Goal: Information Seeking & Learning: Learn about a topic

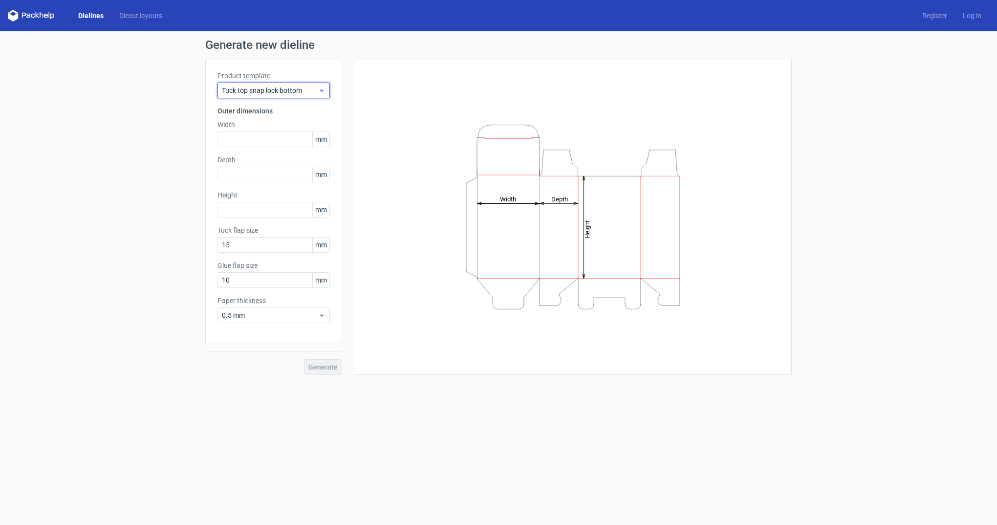
click at [303, 87] on span "Tuck top snap lock bottom" at bounding box center [270, 91] width 96 height 10
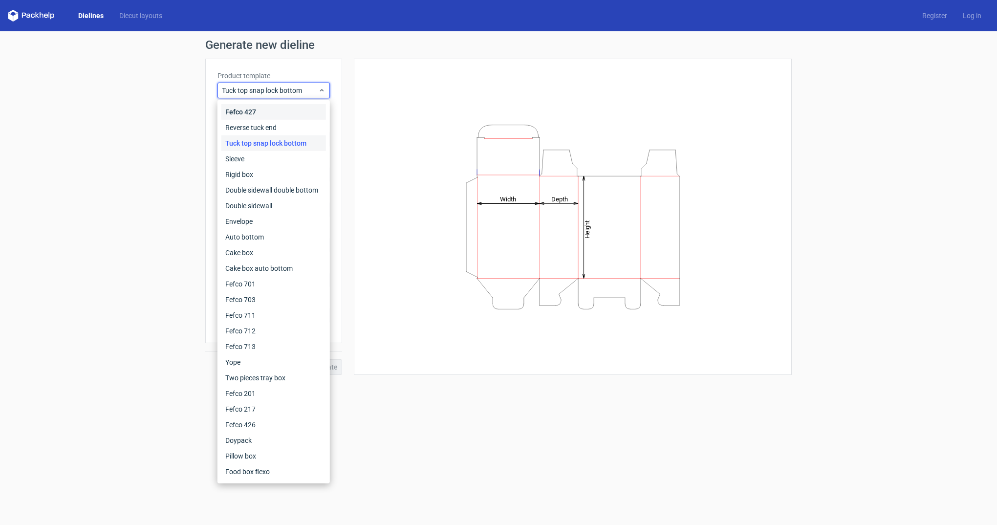
click at [285, 115] on div "Fefco 427" at bounding box center [273, 112] width 105 height 16
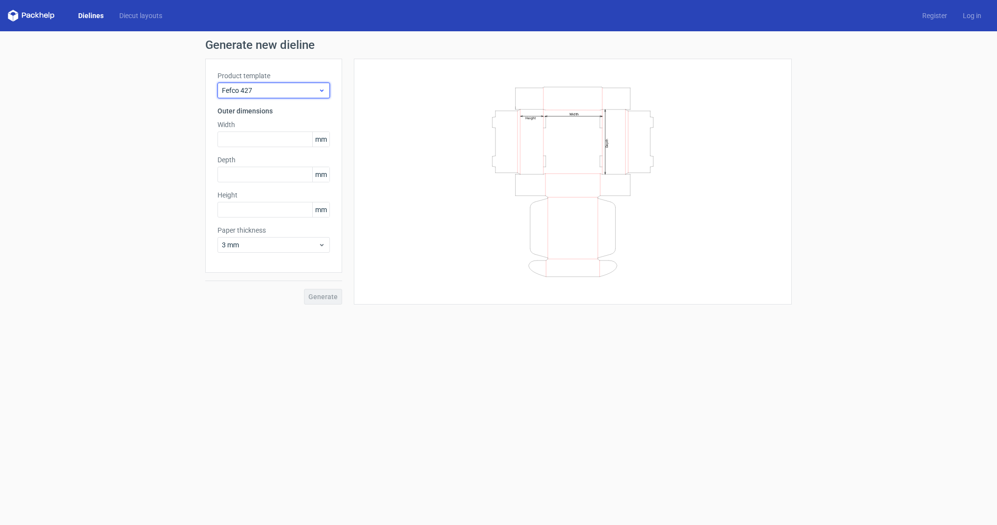
click at [282, 88] on span "Fefco 427" at bounding box center [270, 91] width 96 height 10
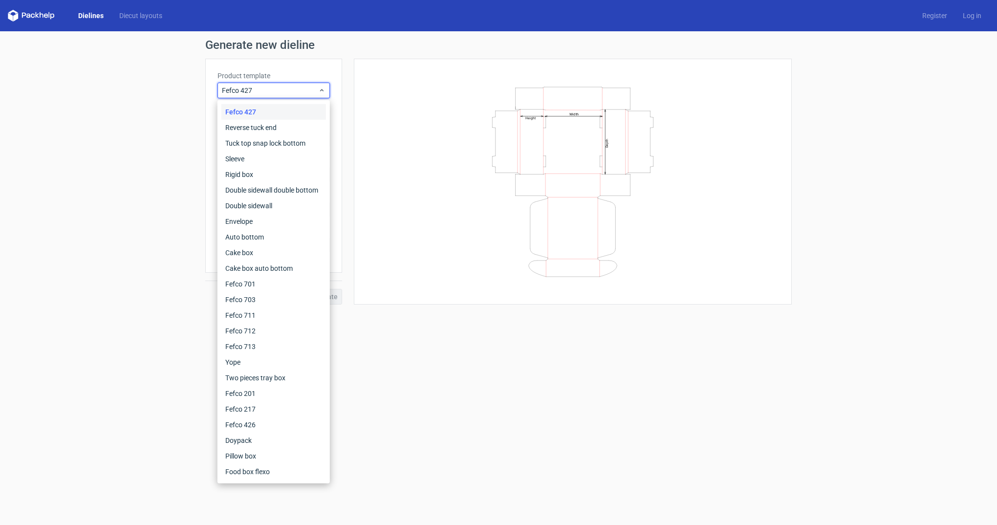
click at [283, 113] on div "Fefco 427" at bounding box center [273, 112] width 105 height 16
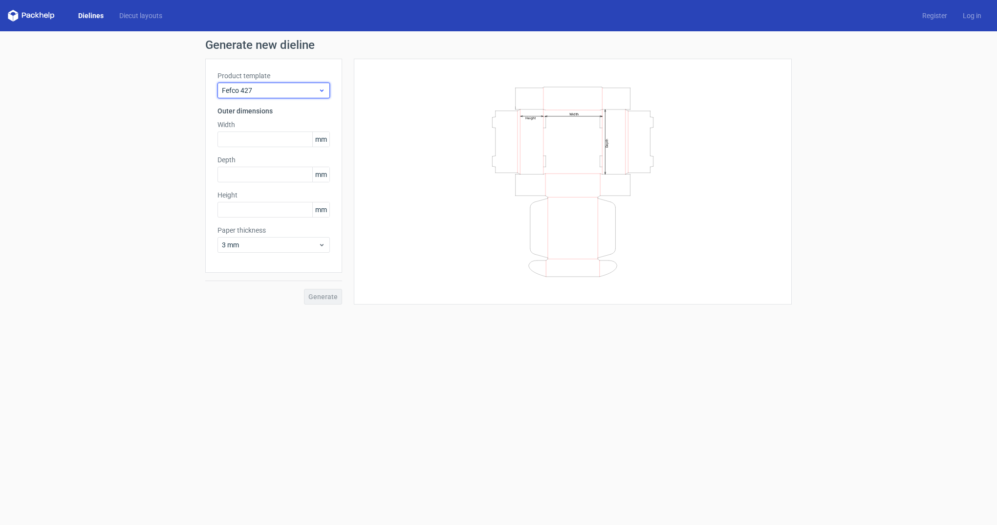
drag, startPoint x: 284, startPoint y: 90, endPoint x: 283, endPoint y: 97, distance: 6.9
click at [283, 89] on span "Fefco 427" at bounding box center [270, 91] width 96 height 10
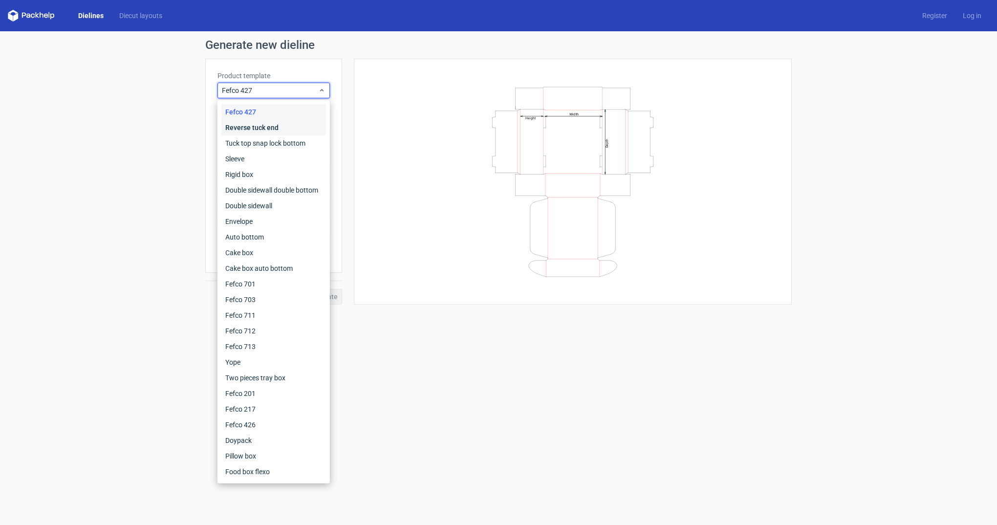
click at [282, 126] on div "Reverse tuck end" at bounding box center [273, 128] width 105 height 16
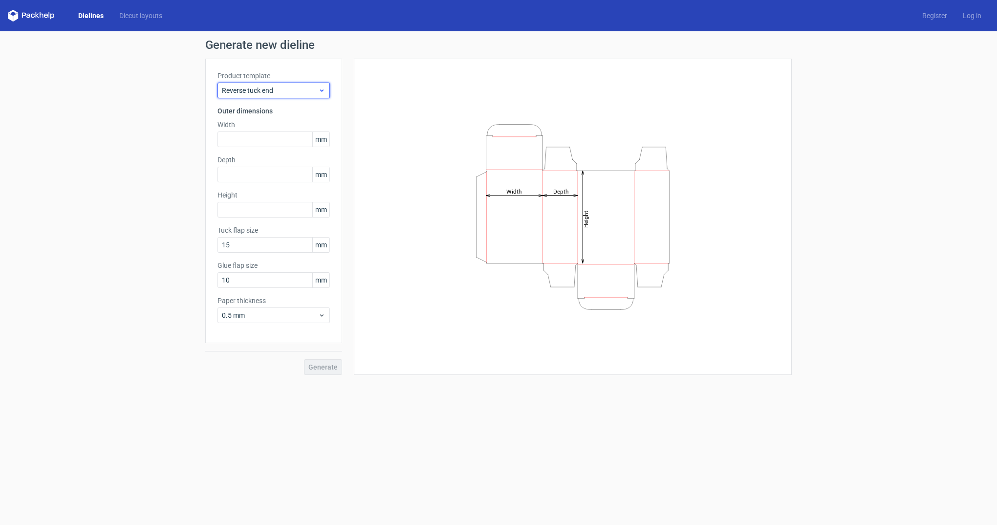
click at [283, 86] on span "Reverse tuck end" at bounding box center [270, 91] width 96 height 10
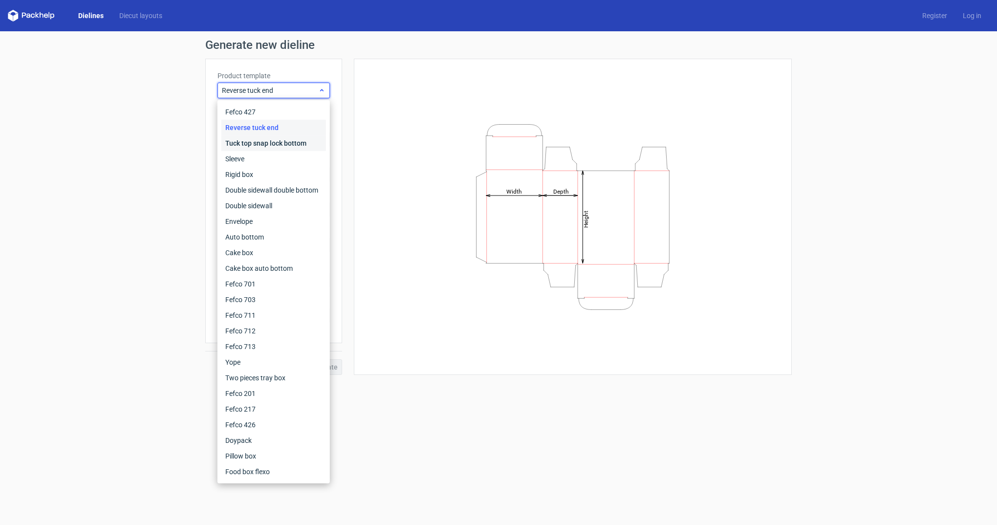
click at [285, 145] on div "Tuck top snap lock bottom" at bounding box center [273, 143] width 105 height 16
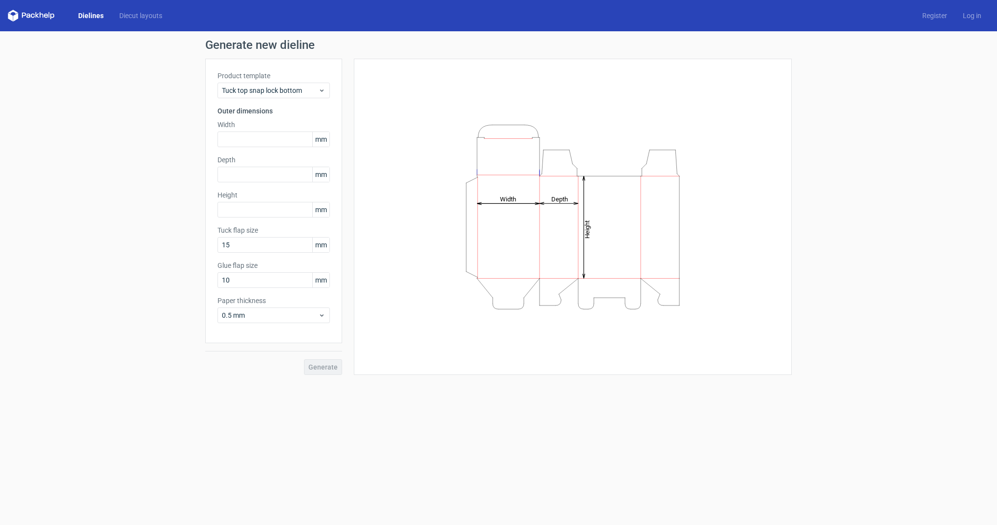
click at [295, 81] on div "Product template Tuck top snap lock bottom" at bounding box center [274, 84] width 112 height 27
click at [313, 90] on span "Tuck top snap lock bottom" at bounding box center [270, 91] width 96 height 10
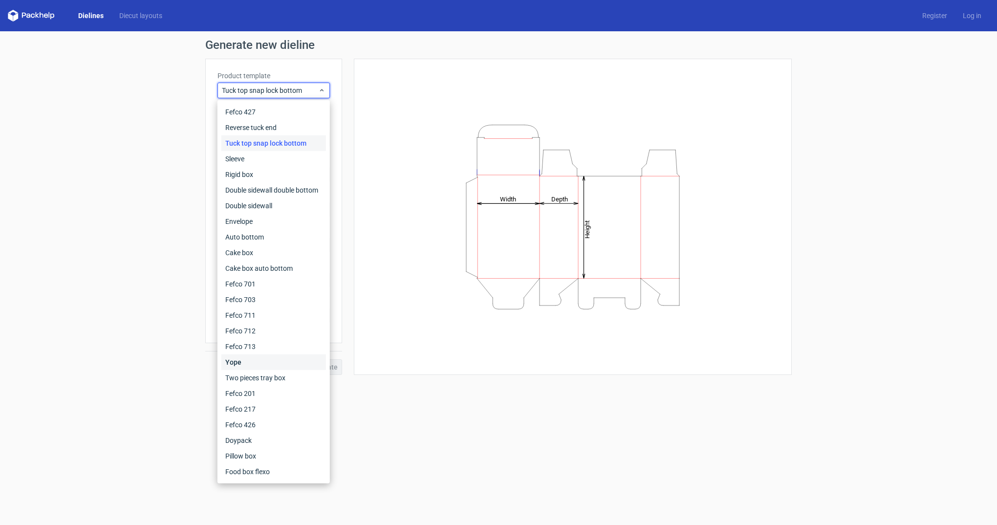
click at [259, 364] on div "Yope" at bounding box center [273, 362] width 105 height 16
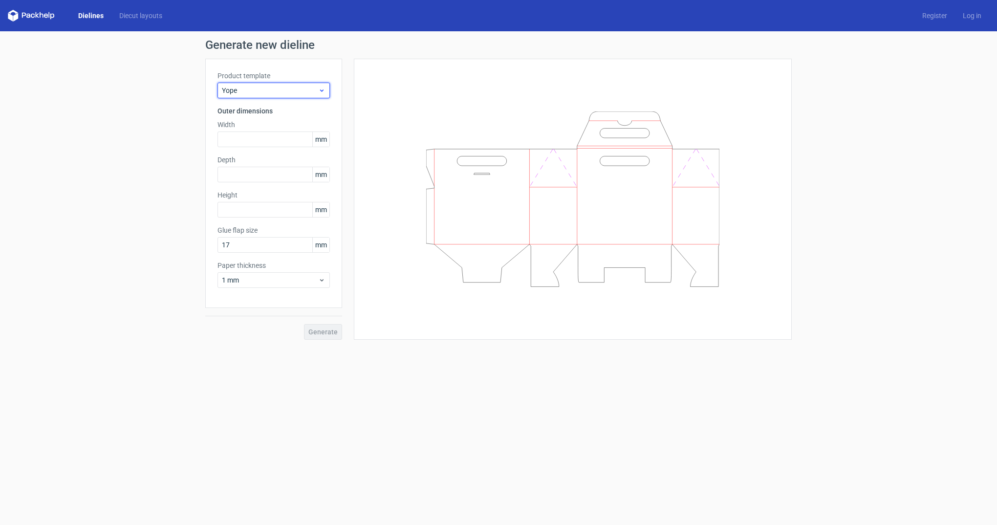
click at [320, 84] on div "Yope" at bounding box center [274, 91] width 112 height 16
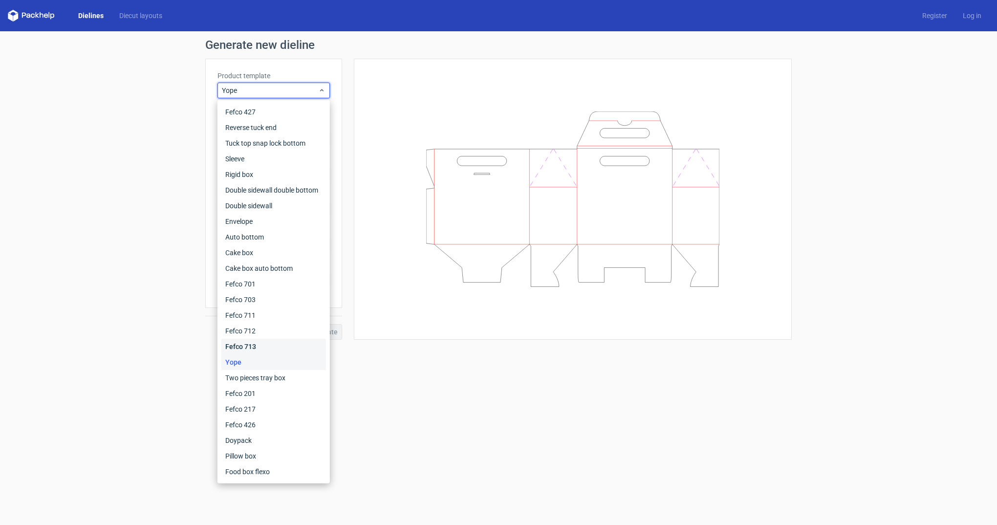
click at [279, 348] on div "Fefco 713" at bounding box center [273, 347] width 105 height 16
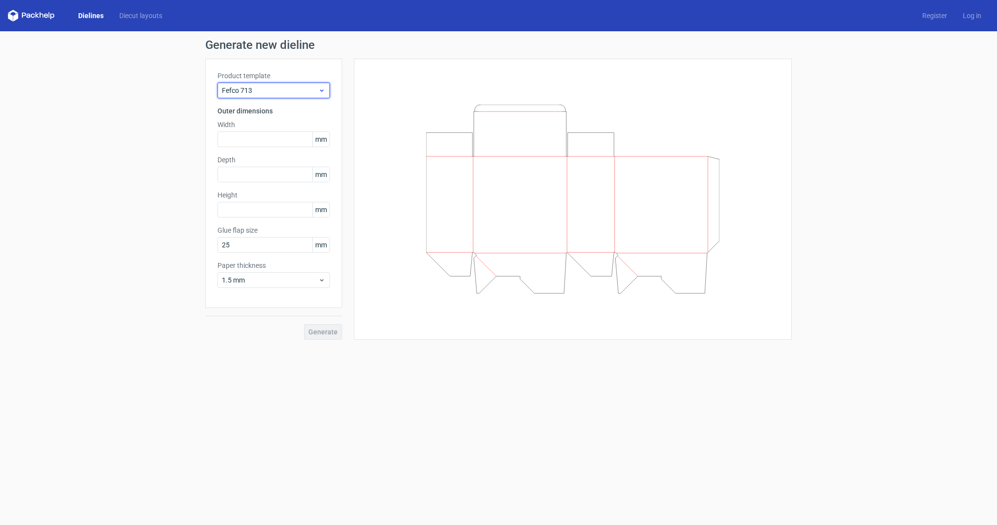
click at [289, 89] on span "Fefco 713" at bounding box center [270, 91] width 96 height 10
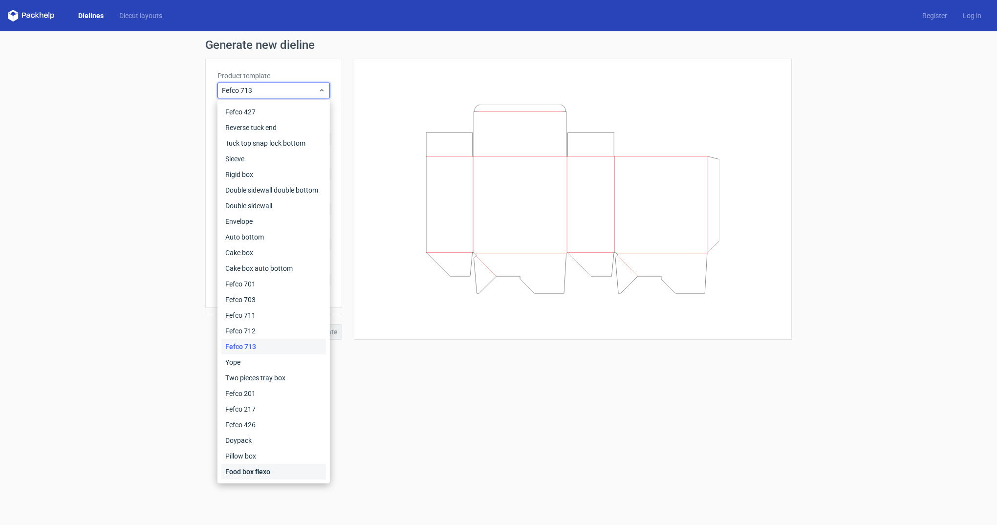
click at [284, 468] on div "Food box flexo" at bounding box center [273, 472] width 105 height 16
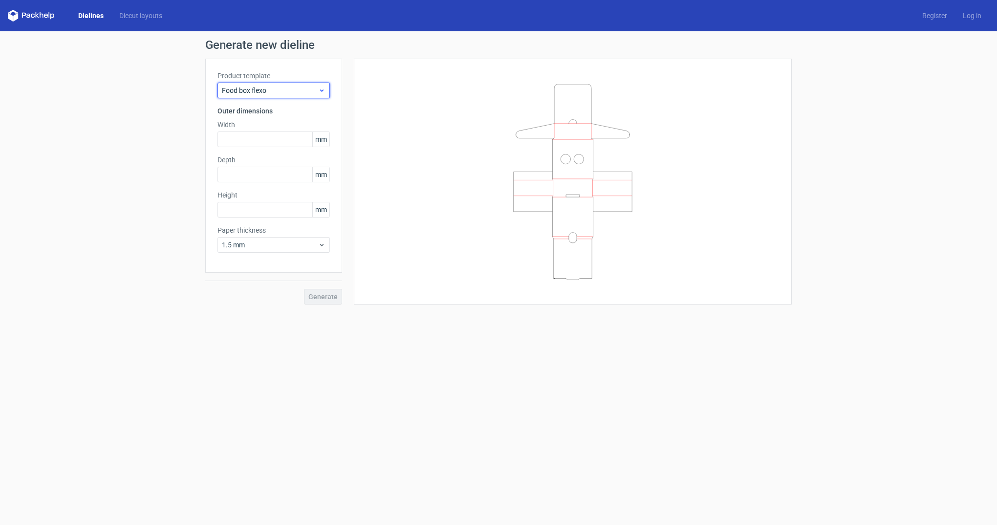
click at [283, 83] on div "Food box flexo" at bounding box center [274, 91] width 112 height 16
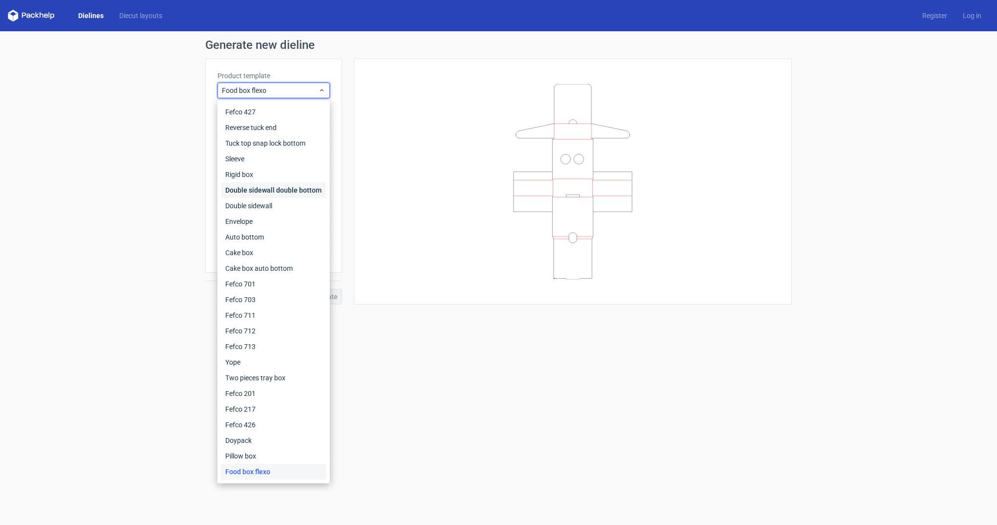
click at [286, 189] on div "Double sidewall double bottom" at bounding box center [273, 190] width 105 height 16
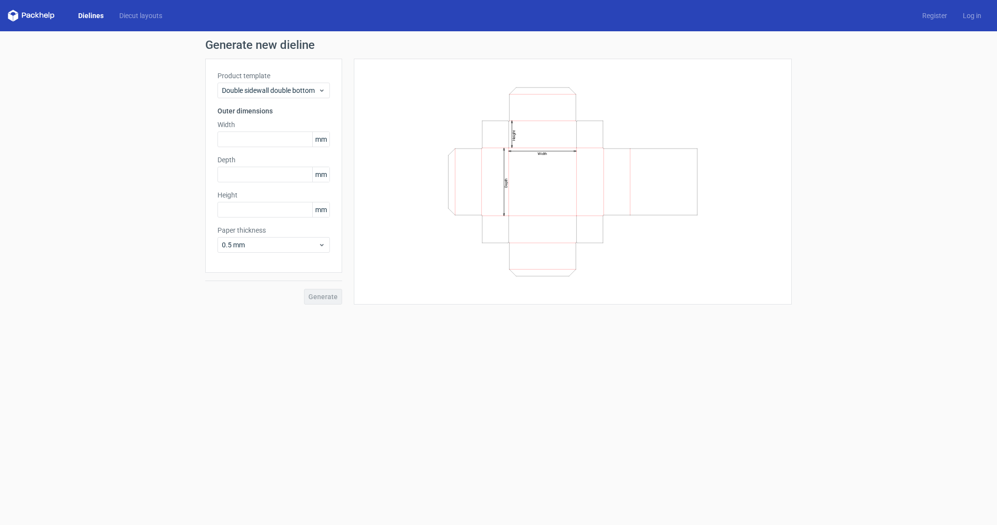
click at [298, 73] on label "Product template" at bounding box center [274, 76] width 112 height 10
click at [301, 71] on label "Product template" at bounding box center [274, 76] width 112 height 10
click at [309, 87] on span "Double sidewall double bottom" at bounding box center [270, 91] width 96 height 10
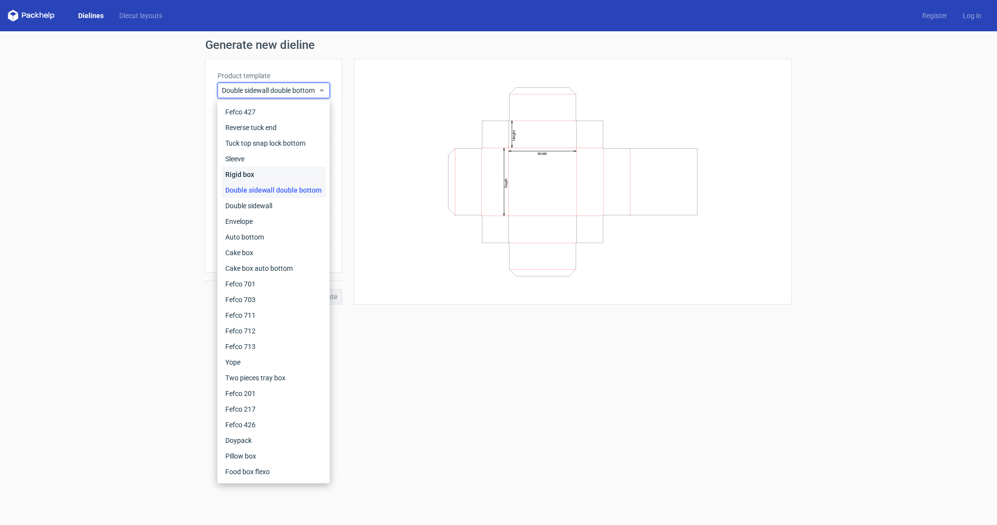
click at [290, 169] on div "Rigid box" at bounding box center [273, 175] width 105 height 16
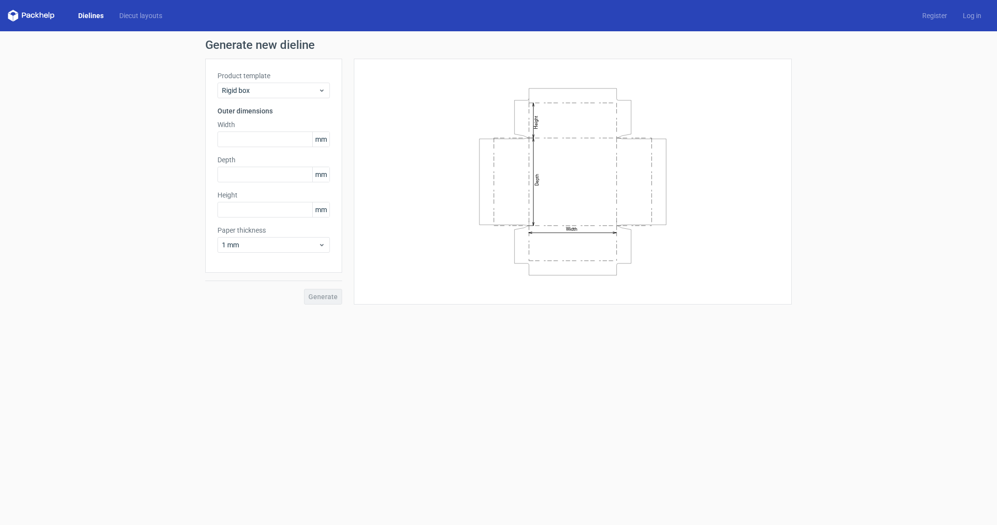
click at [296, 81] on div "Product template Rigid box" at bounding box center [274, 84] width 112 height 27
click at [303, 91] on span "Rigid box" at bounding box center [270, 91] width 96 height 10
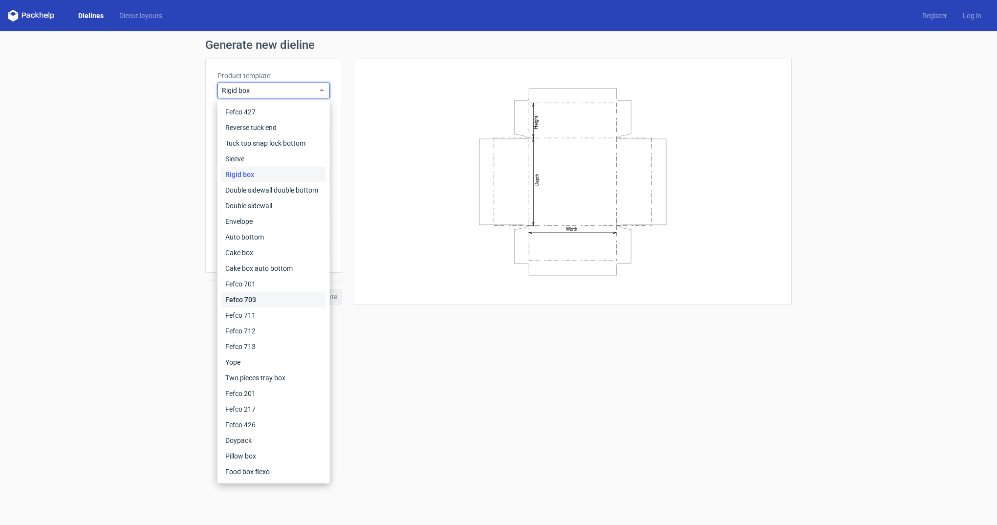
click at [276, 297] on div "Fefco 703" at bounding box center [273, 300] width 105 height 16
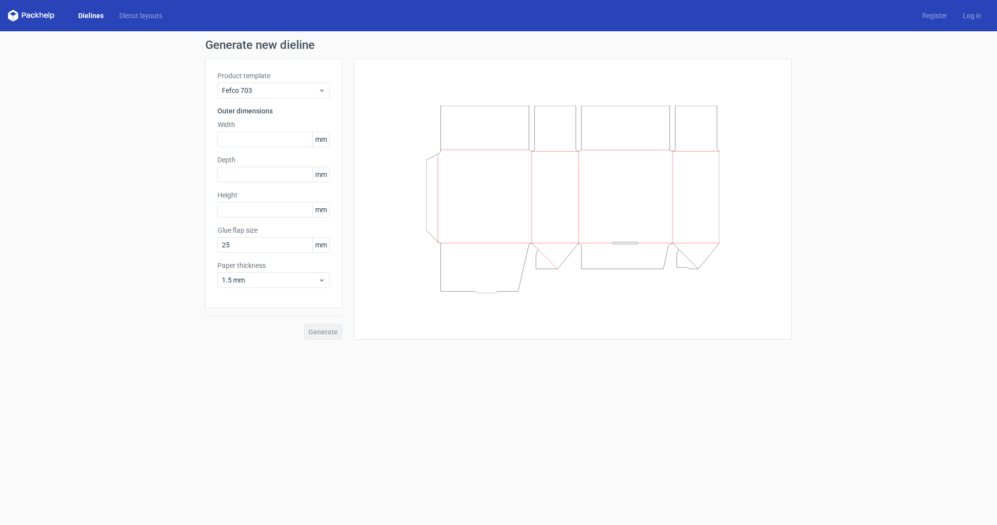
click at [283, 77] on label "Product template" at bounding box center [274, 76] width 112 height 10
click at [280, 94] on span "Fefco 703" at bounding box center [270, 91] width 96 height 10
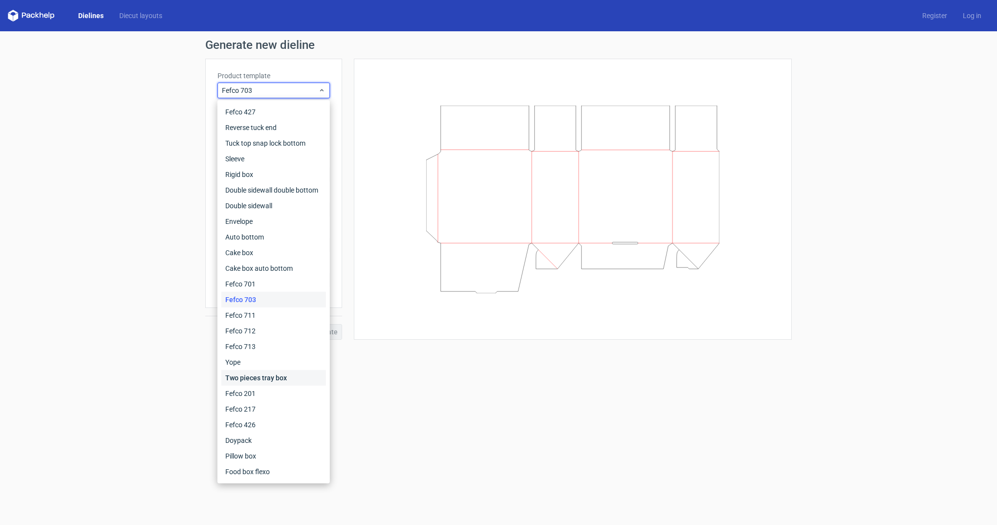
click at [255, 373] on div "Two pieces tray box" at bounding box center [273, 378] width 105 height 16
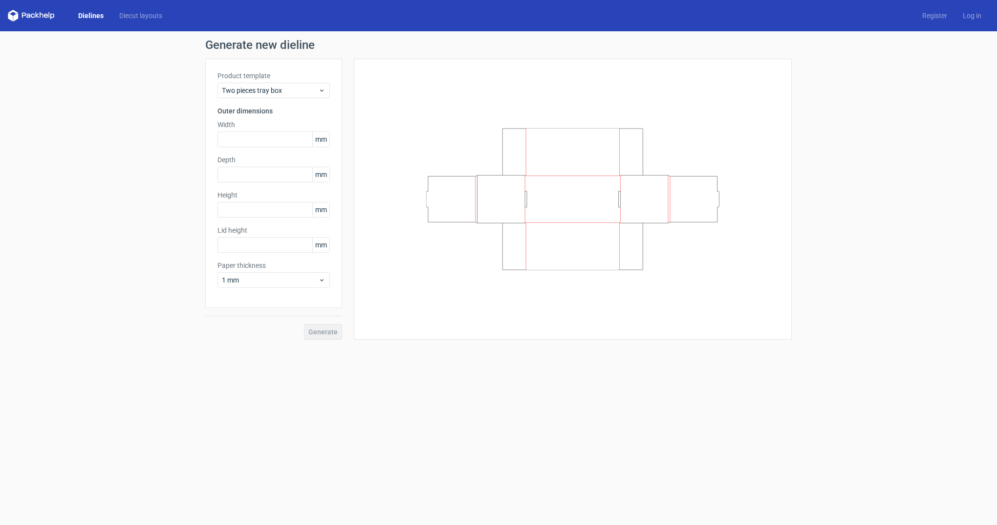
click at [282, 99] on div "Product template Two pieces tray box Outer dimensions Width mm Depth mm Height …" at bounding box center [273, 183] width 137 height 249
click at [292, 103] on div "Product template Two pieces tray box Outer dimensions Width mm Depth mm Height …" at bounding box center [273, 183] width 137 height 249
click at [301, 110] on h3 "Outer dimensions" at bounding box center [274, 111] width 112 height 10
click at [314, 100] on div "Product template Two pieces tray box Outer dimensions Width mm Depth mm Height …" at bounding box center [273, 183] width 137 height 249
click at [316, 97] on div "Two pieces tray box" at bounding box center [274, 91] width 112 height 16
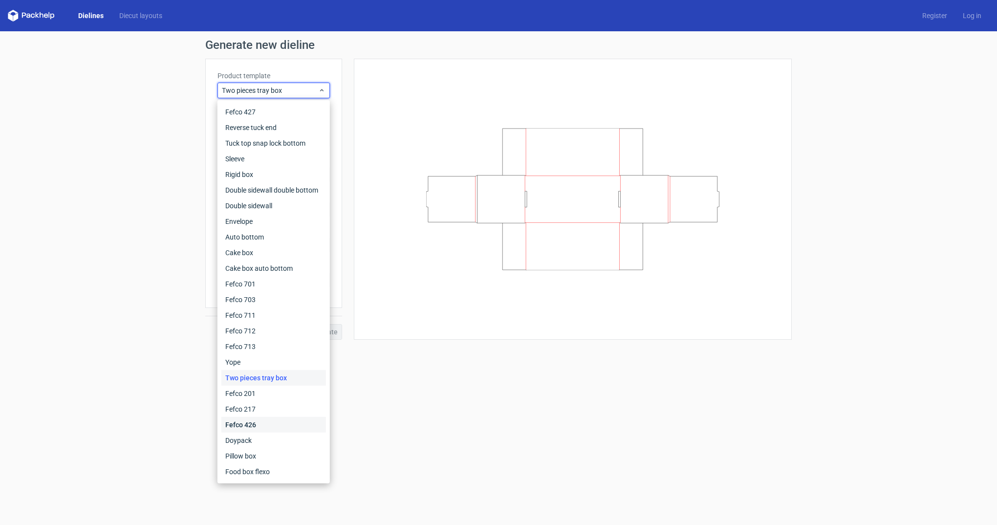
click at [291, 422] on div "Fefco 426" at bounding box center [273, 425] width 105 height 16
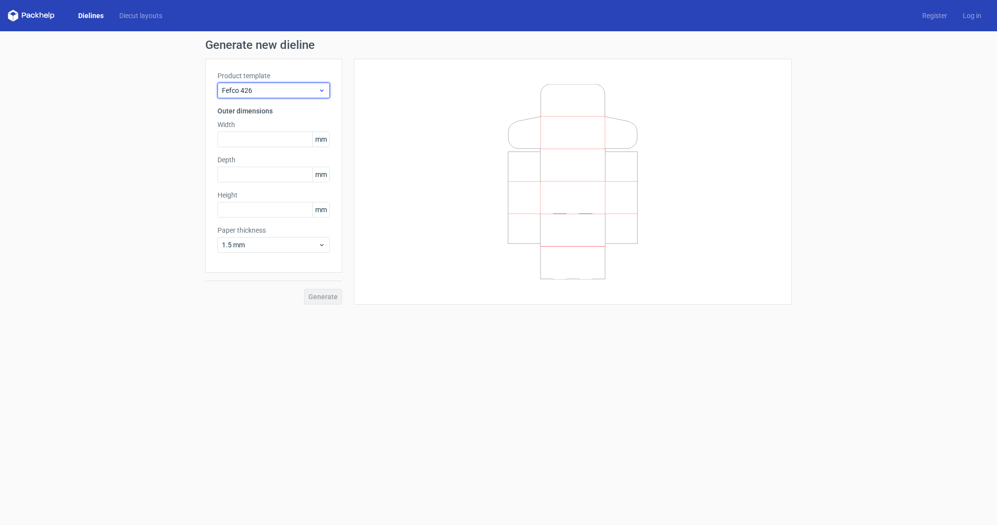
click at [307, 92] on span "Fefco 426" at bounding box center [270, 91] width 96 height 10
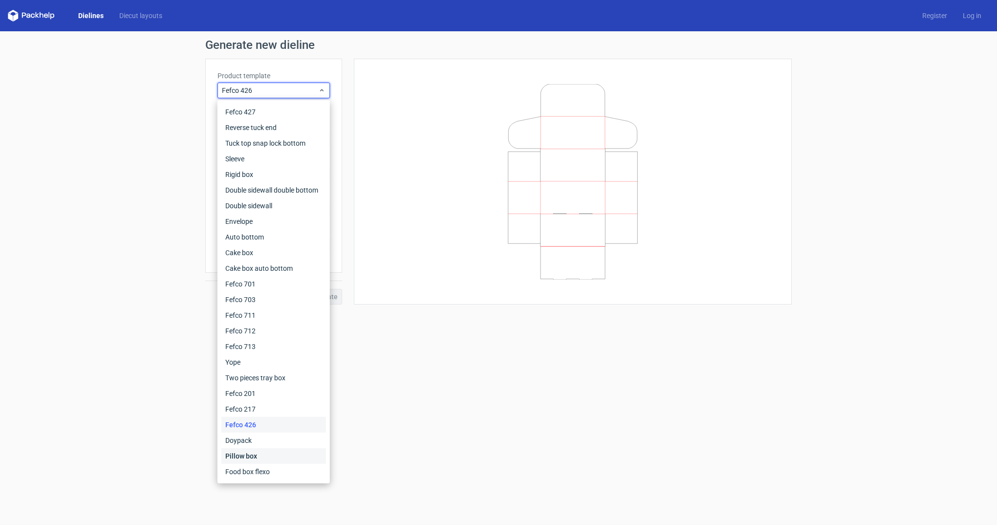
click at [284, 448] on div "Pillow box" at bounding box center [273, 456] width 105 height 16
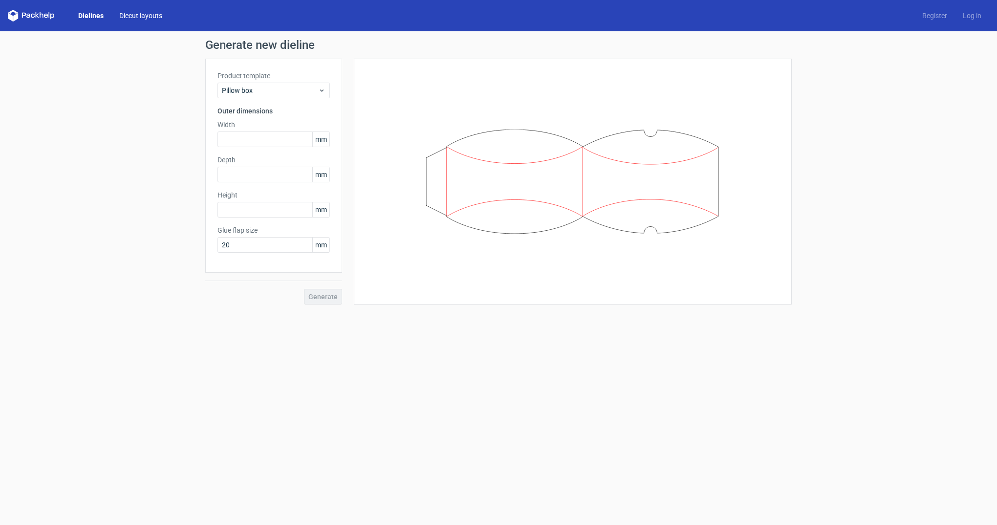
click at [147, 16] on link "Diecut layouts" at bounding box center [140, 16] width 59 height 10
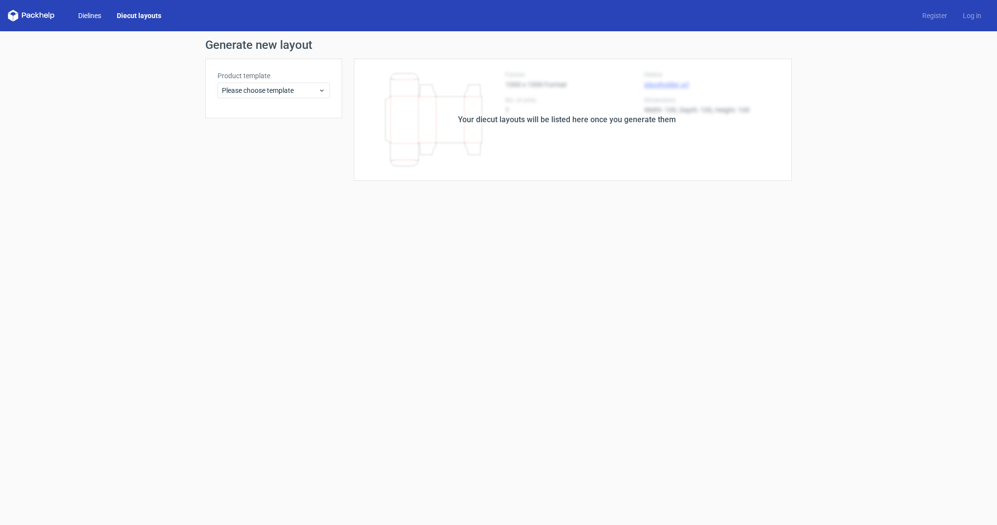
click at [94, 20] on link "Dielines" at bounding box center [89, 16] width 39 height 10
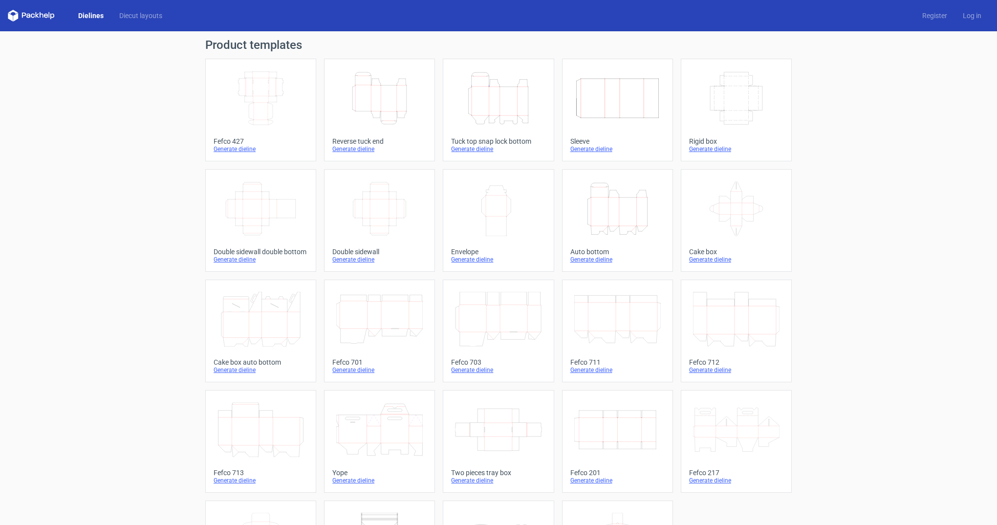
click at [172, 22] on div "Dielines Diecut layouts Register Log in" at bounding box center [498, 15] width 997 height 31
click at [159, 22] on div "Dielines Diecut layouts Register Log in" at bounding box center [498, 15] width 997 height 31
click at [145, 18] on link "Diecut layouts" at bounding box center [140, 16] width 59 height 10
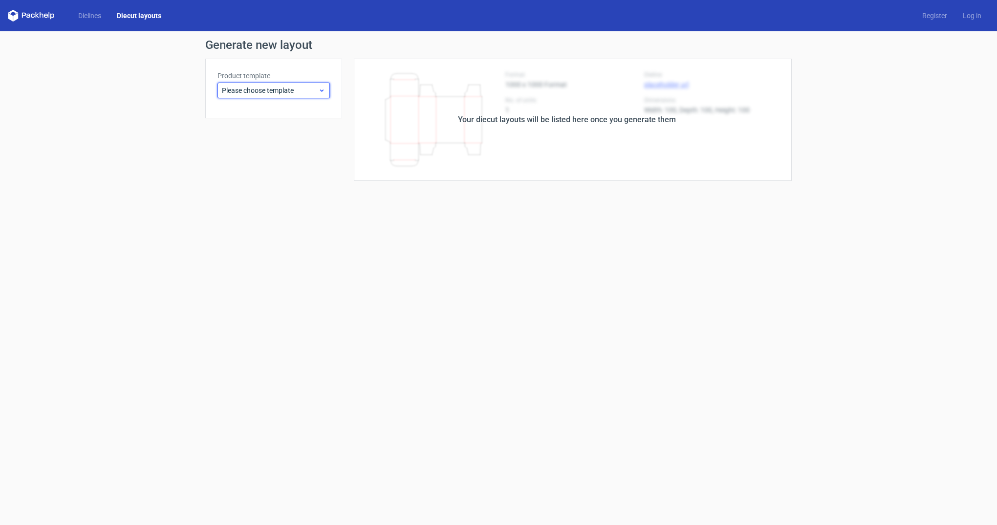
click at [271, 92] on span "Please choose template" at bounding box center [270, 91] width 96 height 10
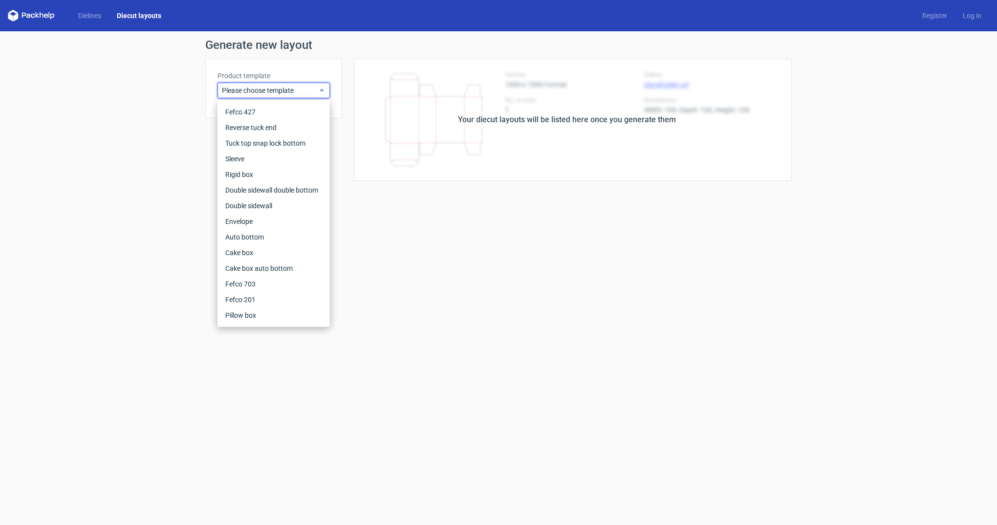
click at [271, 92] on span "Please choose template" at bounding box center [270, 91] width 96 height 10
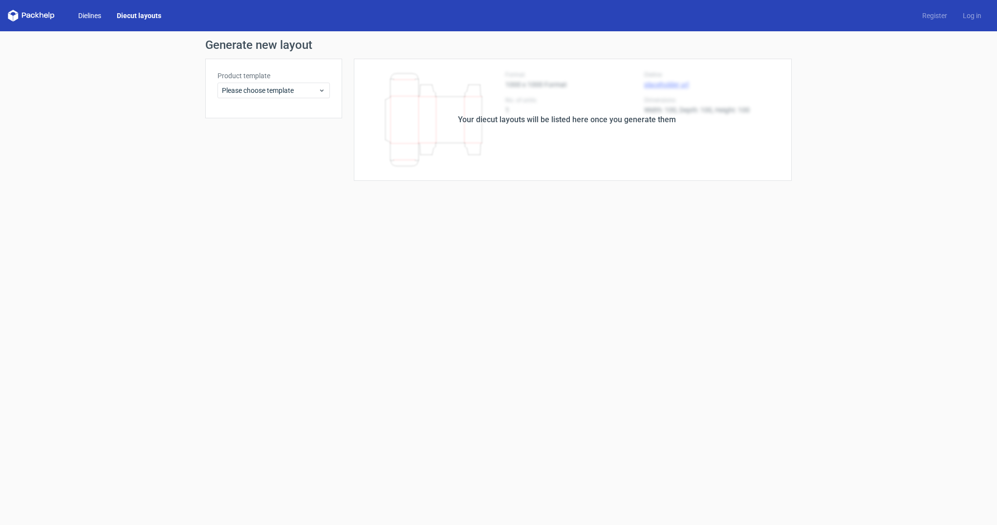
click at [98, 14] on link "Dielines" at bounding box center [89, 16] width 39 height 10
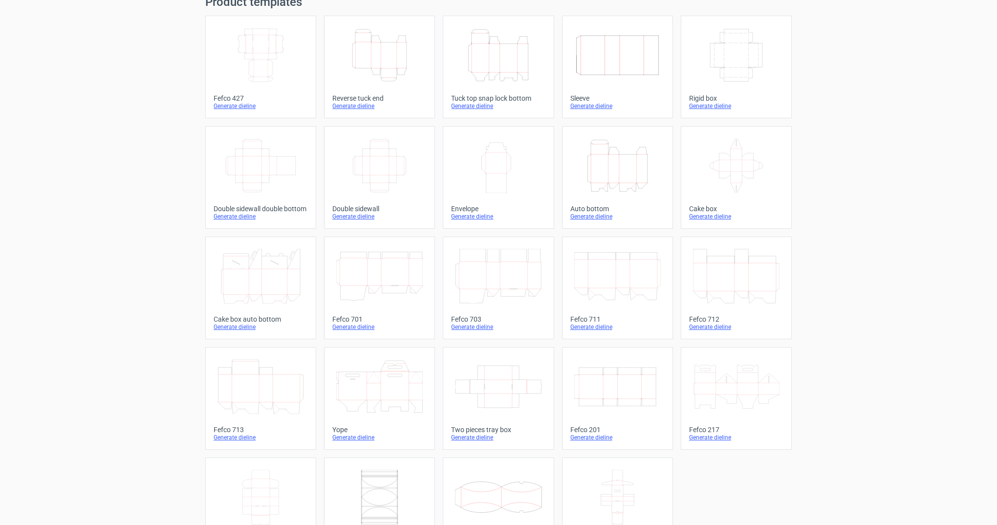
scroll to position [85, 0]
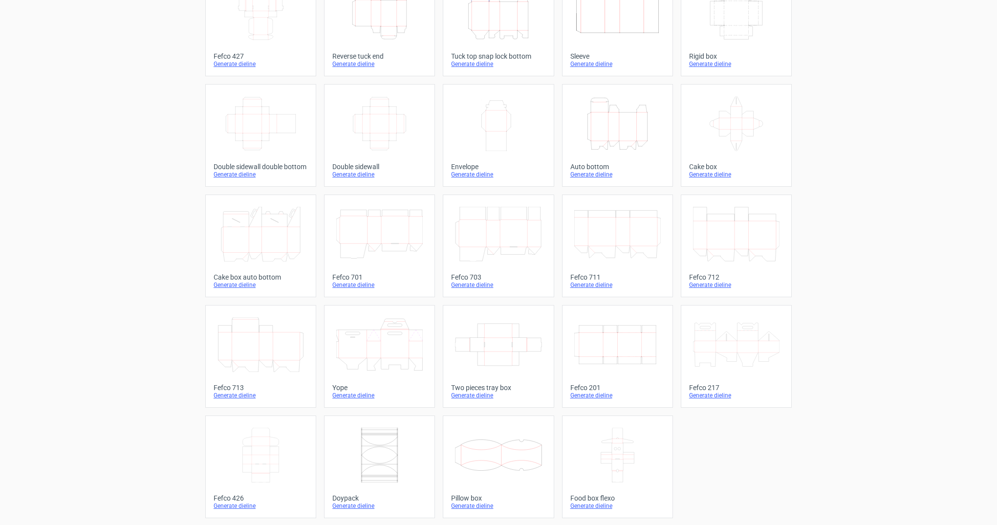
click at [601, 395] on div "Generate dieline" at bounding box center [617, 396] width 94 height 8
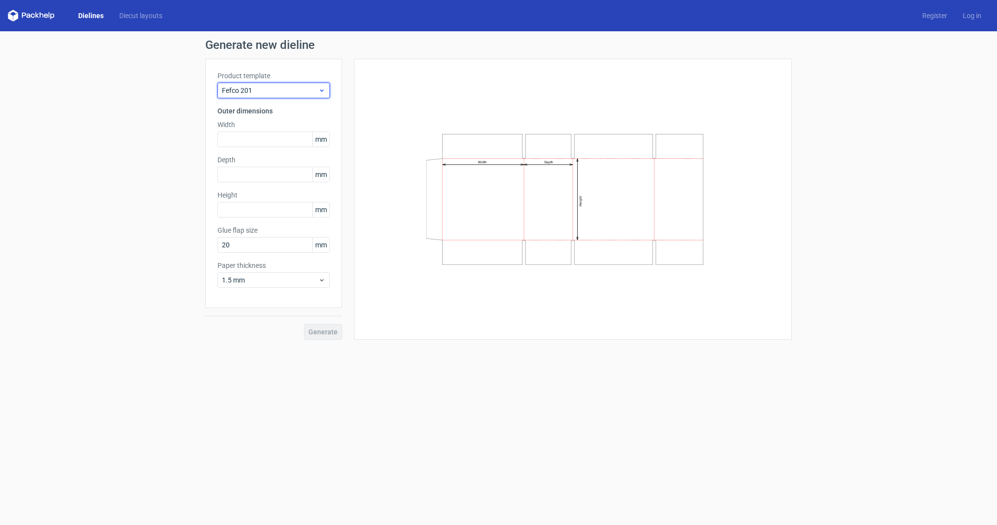
click at [262, 85] on div "Fefco 201" at bounding box center [274, 91] width 112 height 16
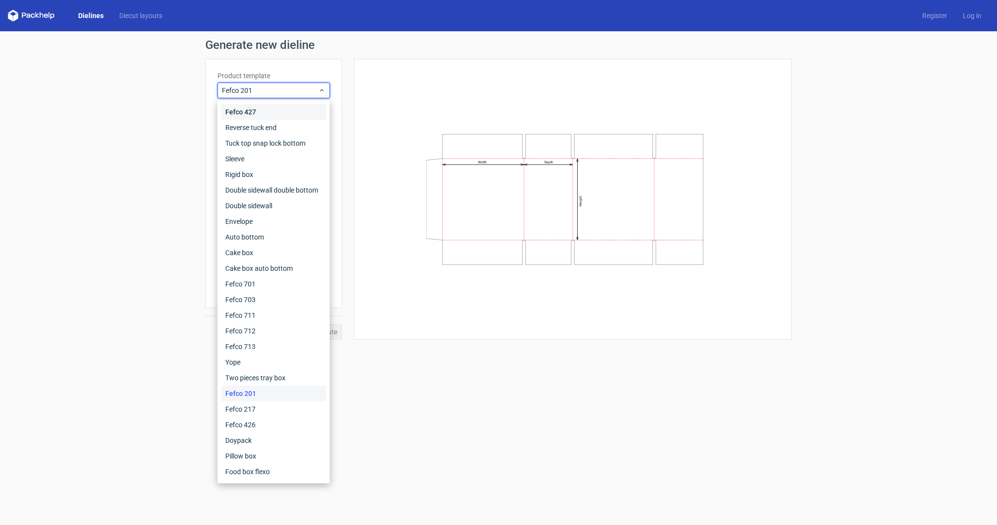
click at [264, 114] on div "Fefco 427" at bounding box center [273, 112] width 105 height 16
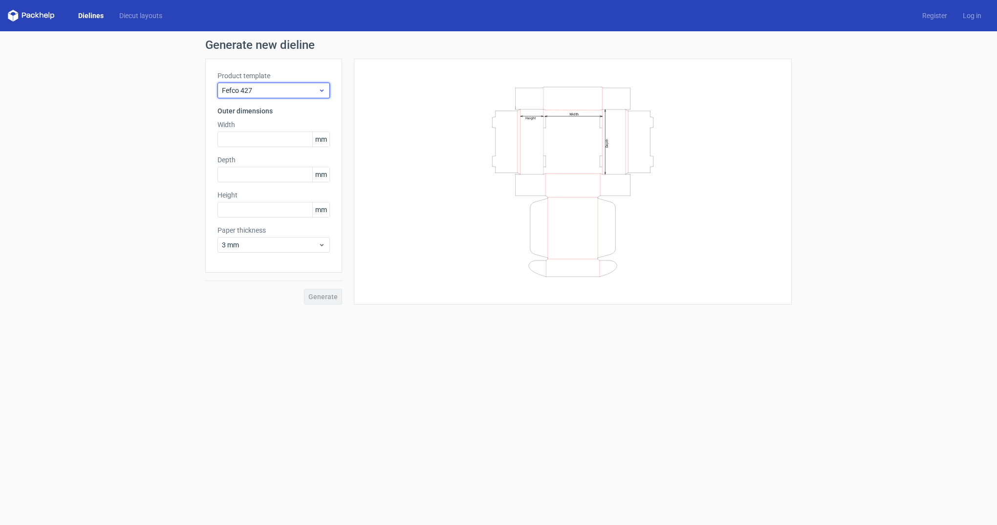
click at [271, 85] on div "Fefco 427" at bounding box center [274, 91] width 112 height 16
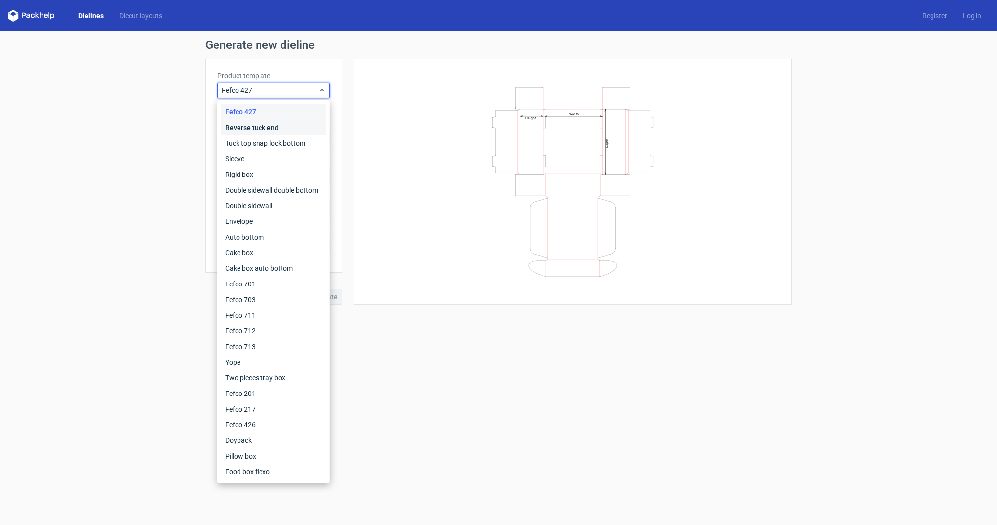
click at [282, 124] on div "Reverse tuck end" at bounding box center [273, 128] width 105 height 16
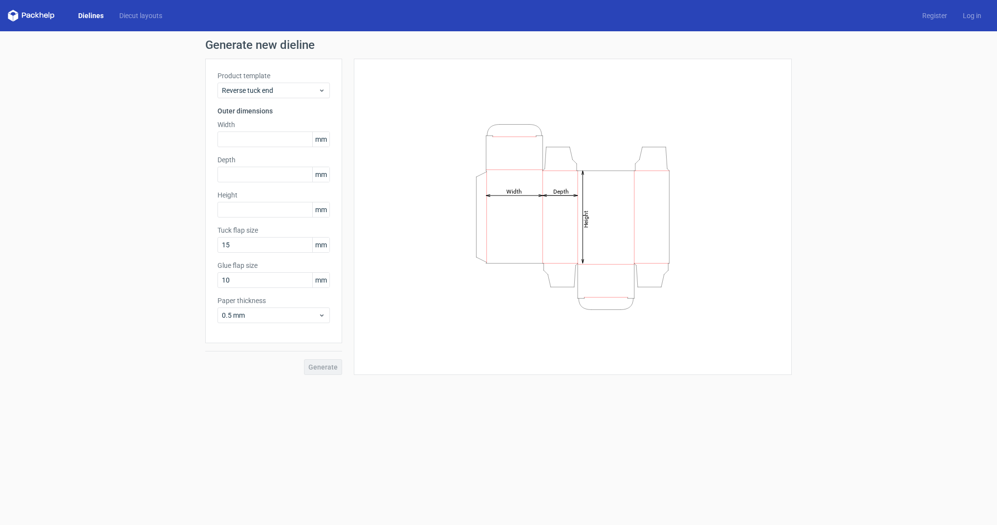
click at [279, 104] on div "Product template Reverse tuck end Outer dimensions Width mm Depth mm Height [PE…" at bounding box center [273, 201] width 137 height 284
click at [282, 91] on span "Reverse tuck end" at bounding box center [270, 91] width 96 height 10
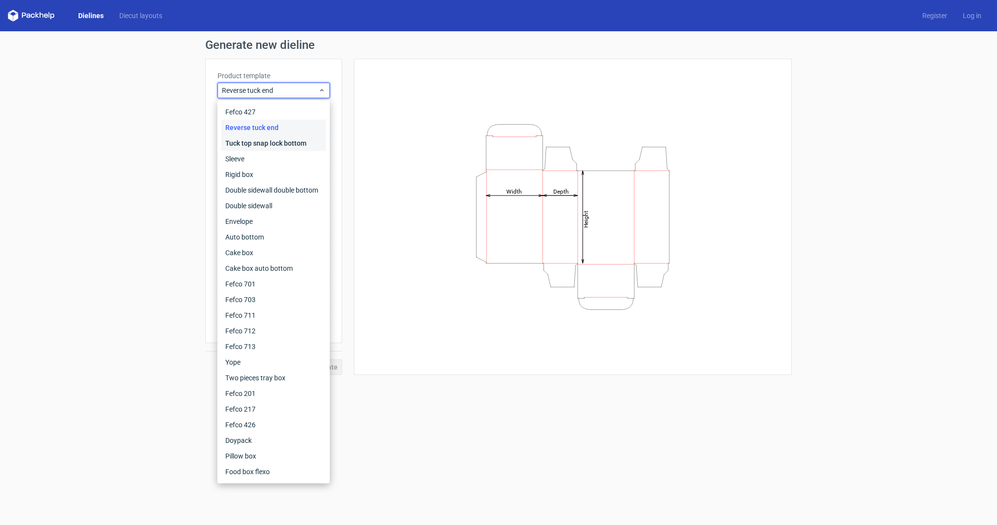
click at [281, 142] on div "Tuck top snap lock bottom" at bounding box center [273, 143] width 105 height 16
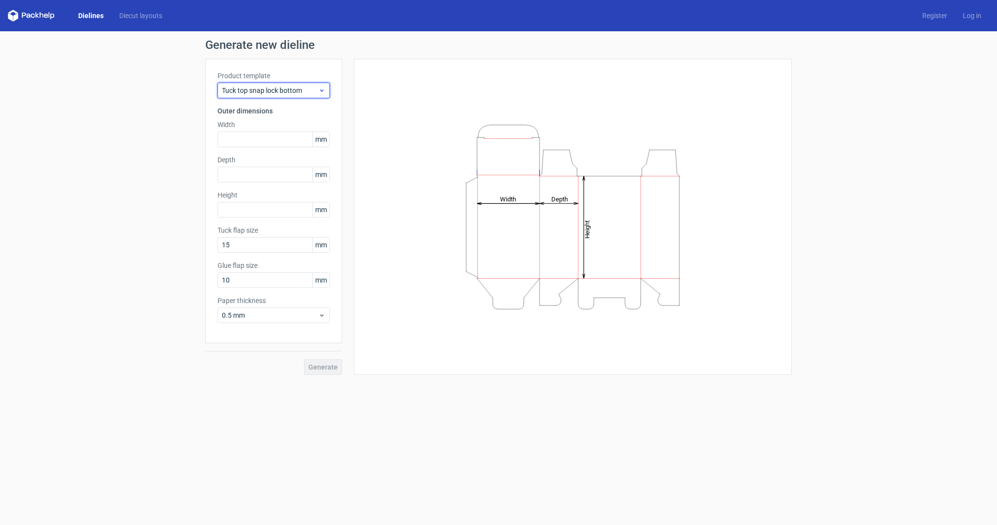
click at [286, 84] on div "Tuck top snap lock bottom" at bounding box center [274, 91] width 112 height 16
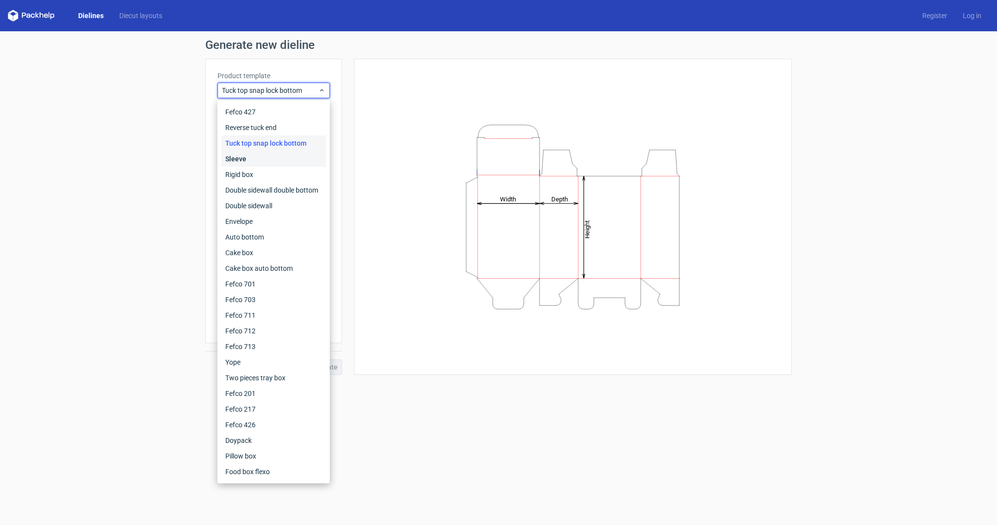
click at [270, 155] on div "Sleeve" at bounding box center [273, 159] width 105 height 16
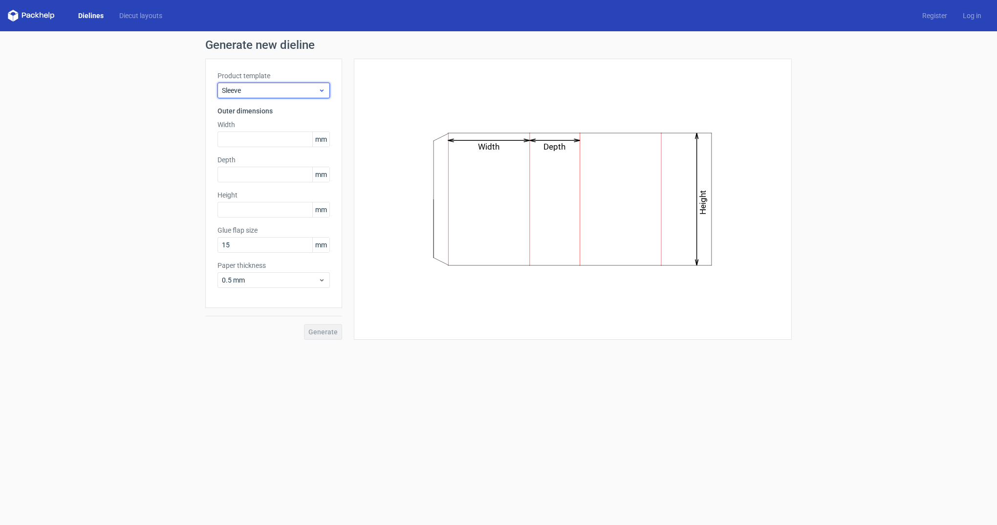
click at [310, 86] on span "Sleeve" at bounding box center [270, 91] width 96 height 10
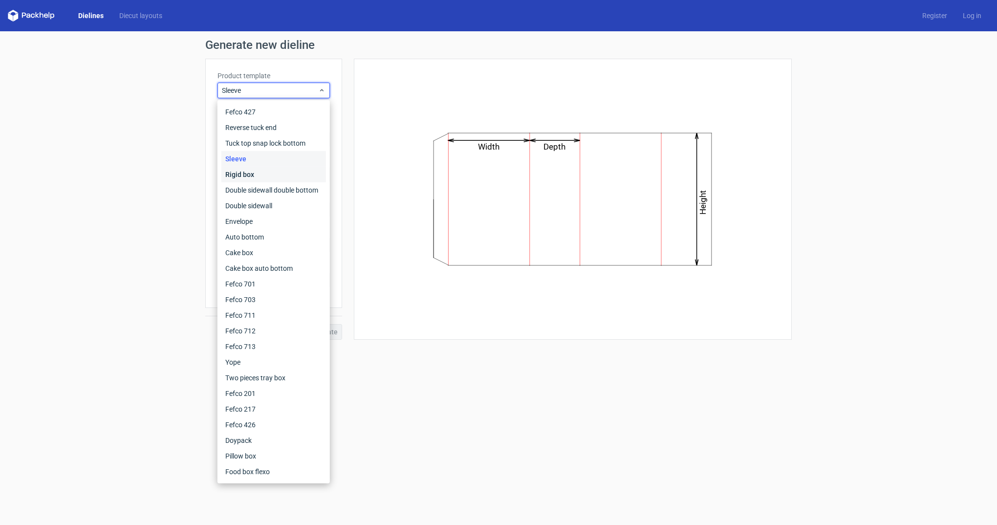
click at [268, 180] on div "Rigid box" at bounding box center [273, 175] width 105 height 16
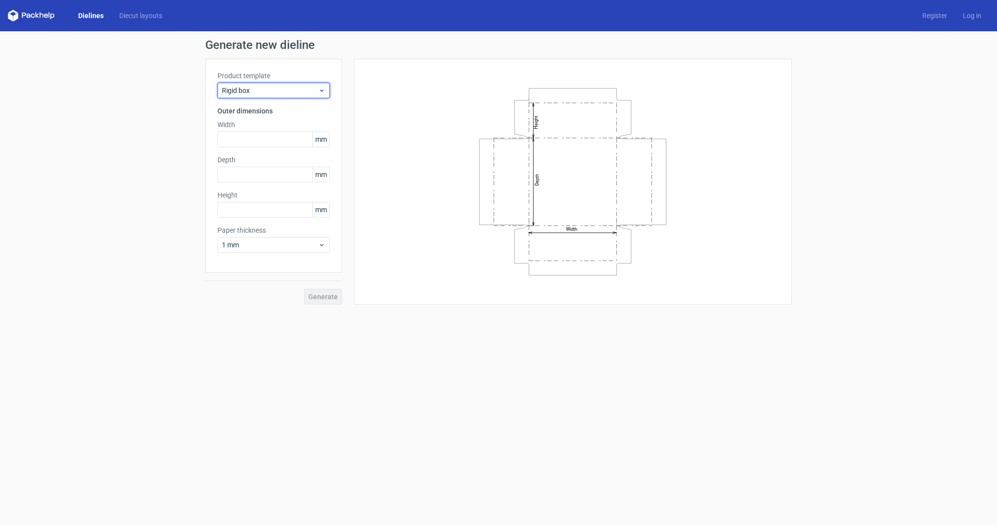
click at [259, 93] on span "Rigid box" at bounding box center [270, 91] width 96 height 10
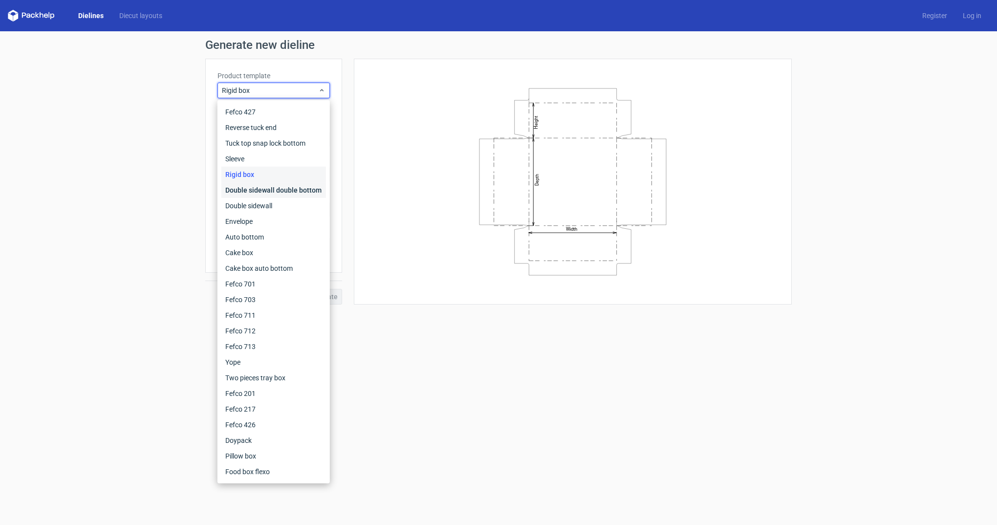
click at [260, 191] on div "Double sidewall double bottom" at bounding box center [273, 190] width 105 height 16
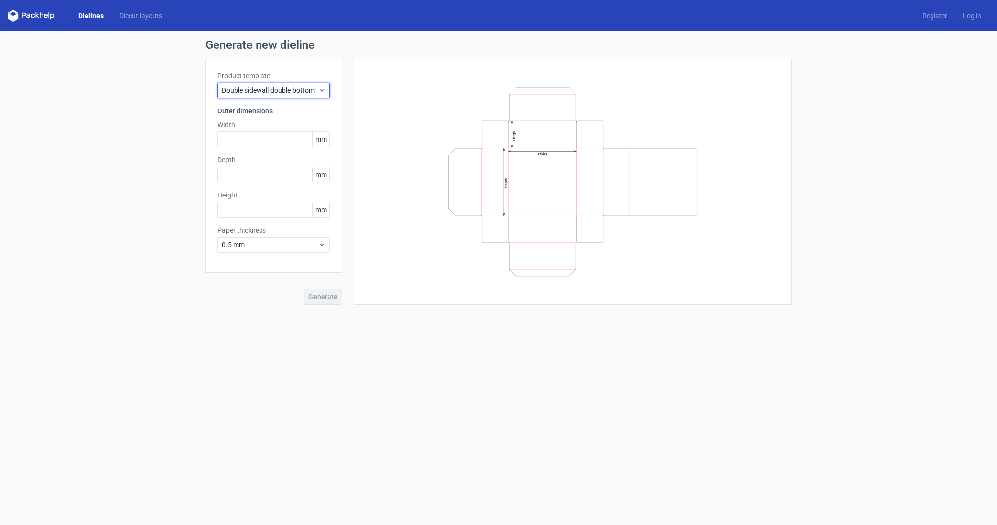
click at [278, 91] on span "Double sidewall double bottom" at bounding box center [270, 91] width 96 height 10
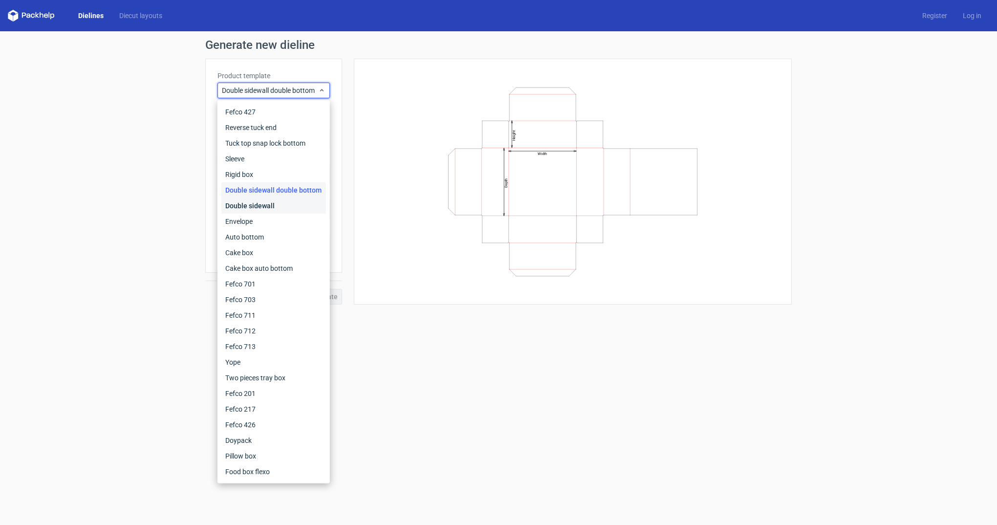
click at [284, 201] on div "Double sidewall" at bounding box center [273, 206] width 105 height 16
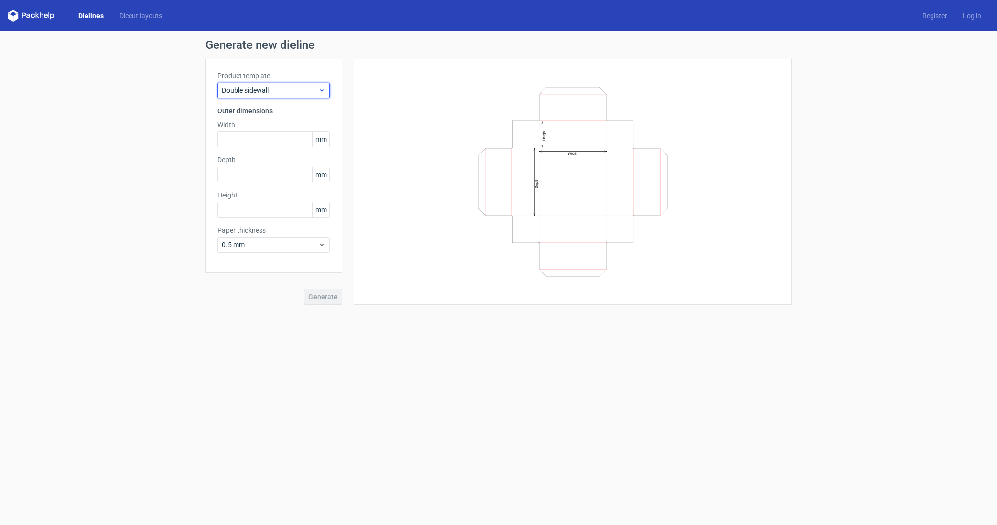
click at [265, 91] on span "Double sidewall" at bounding box center [270, 91] width 96 height 10
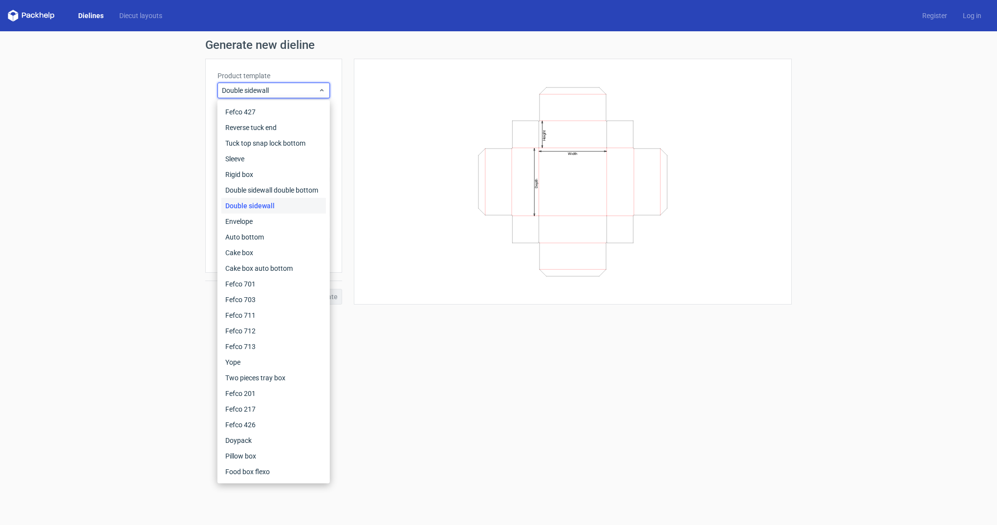
click at [281, 213] on div "Double sidewall" at bounding box center [273, 206] width 105 height 16
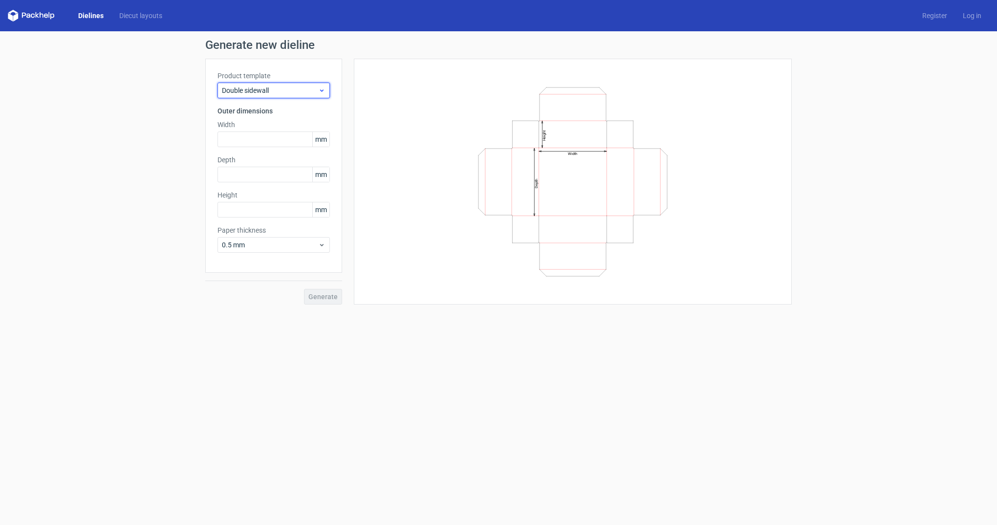
click at [250, 89] on span "Double sidewall" at bounding box center [270, 91] width 96 height 10
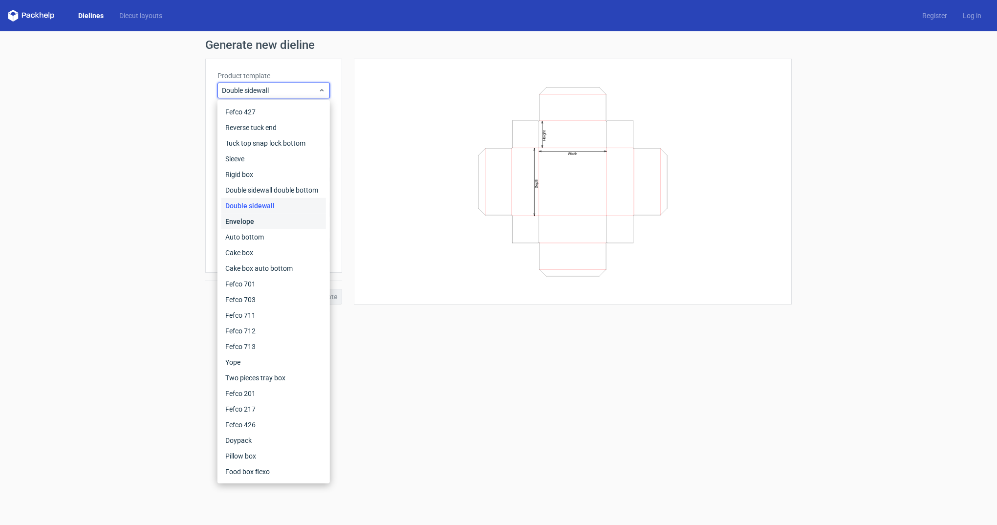
click at [275, 224] on div "Envelope" at bounding box center [273, 222] width 105 height 16
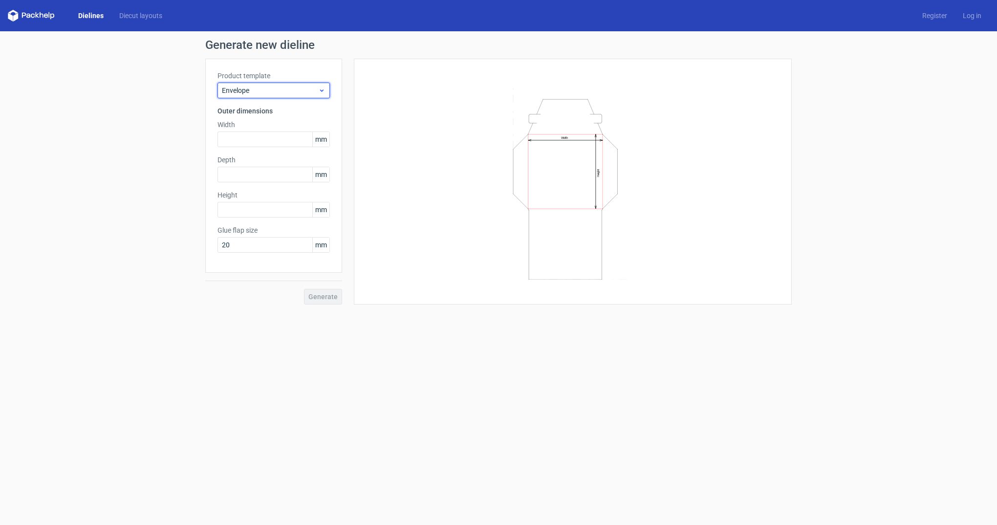
click at [288, 88] on span "Envelope" at bounding box center [270, 91] width 96 height 10
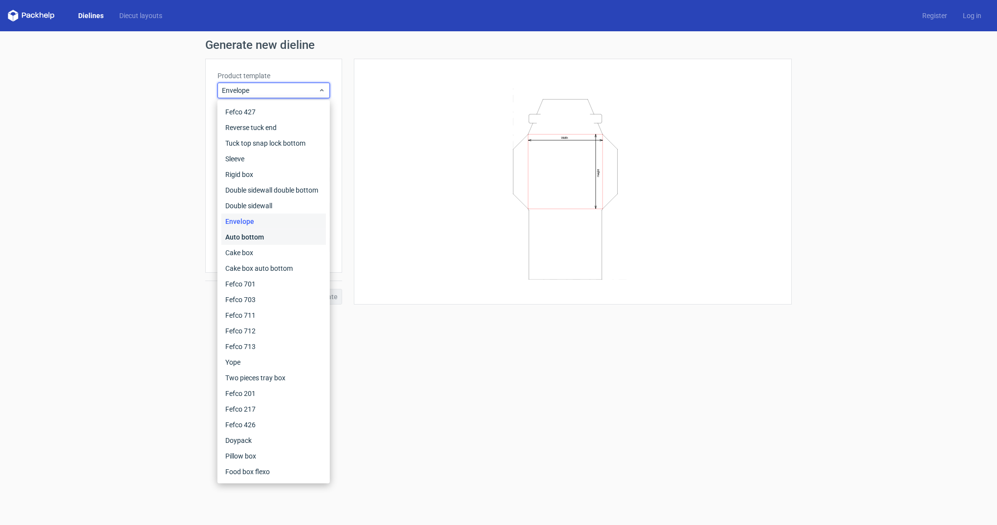
click at [277, 242] on div "Auto bottom" at bounding box center [273, 237] width 105 height 16
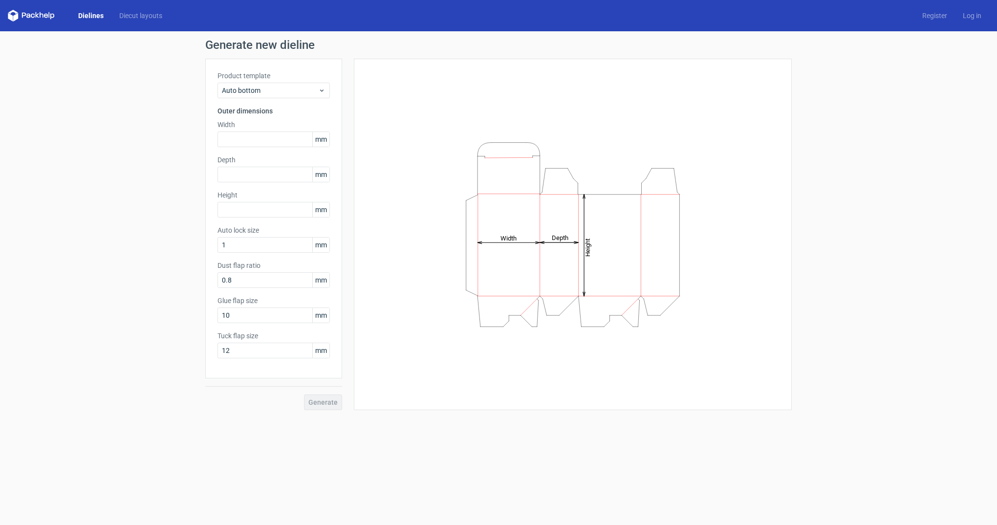
drag, startPoint x: 300, startPoint y: 69, endPoint x: 299, endPoint y: 78, distance: 8.4
click at [300, 70] on div "Product template Auto bottom Outer dimensions Width mm Depth mm Height mm Auto …" at bounding box center [273, 219] width 137 height 320
click at [302, 93] on span "Auto bottom" at bounding box center [270, 91] width 96 height 10
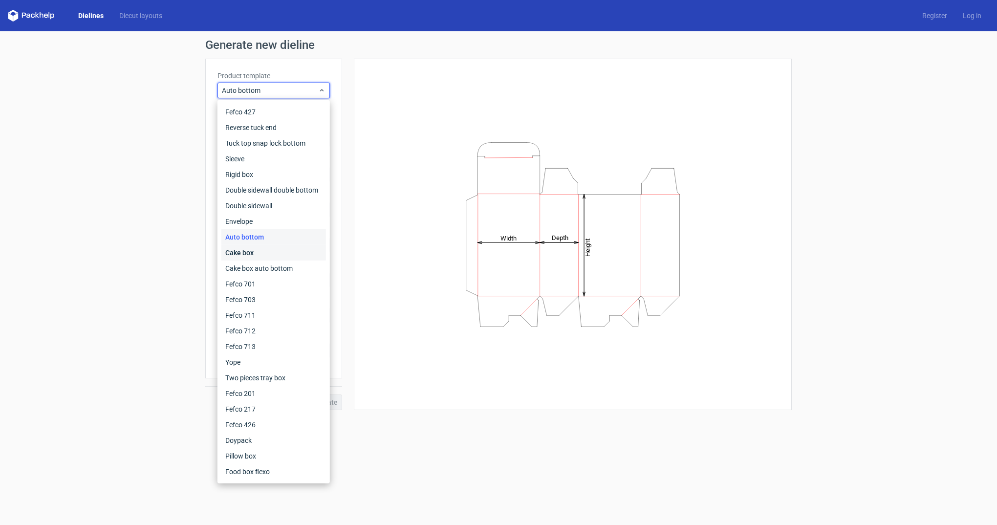
click at [264, 254] on div "Cake box" at bounding box center [273, 253] width 105 height 16
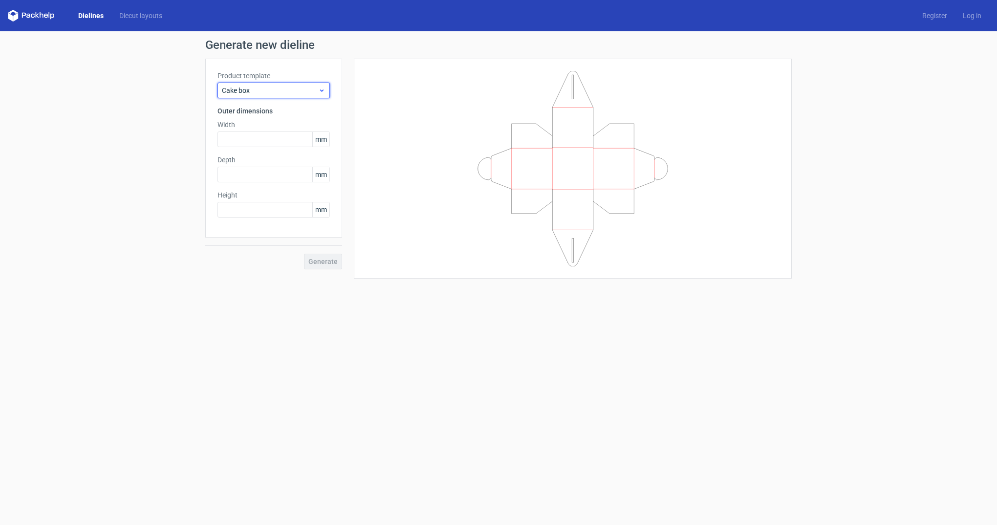
click at [282, 95] on span "Cake box" at bounding box center [270, 91] width 96 height 10
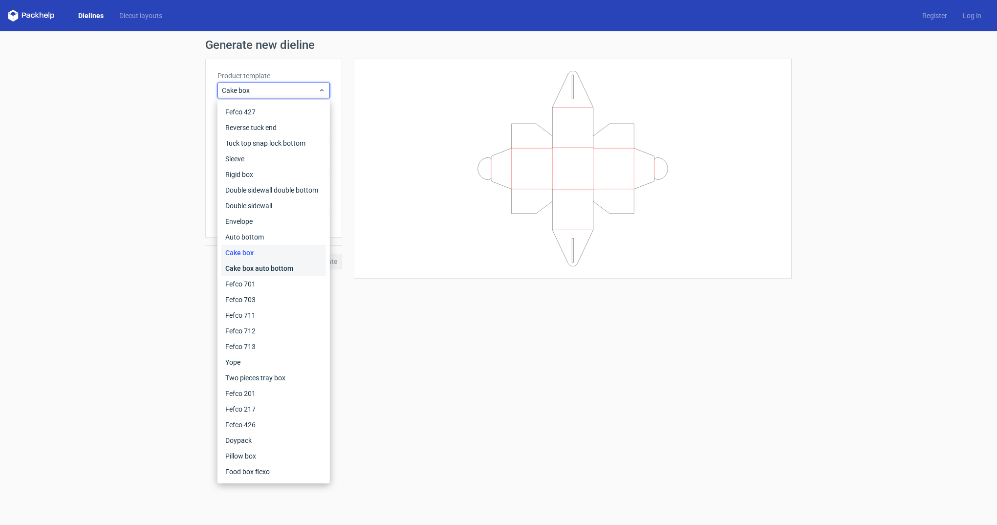
click at [255, 274] on div "Cake box auto bottom" at bounding box center [273, 269] width 105 height 16
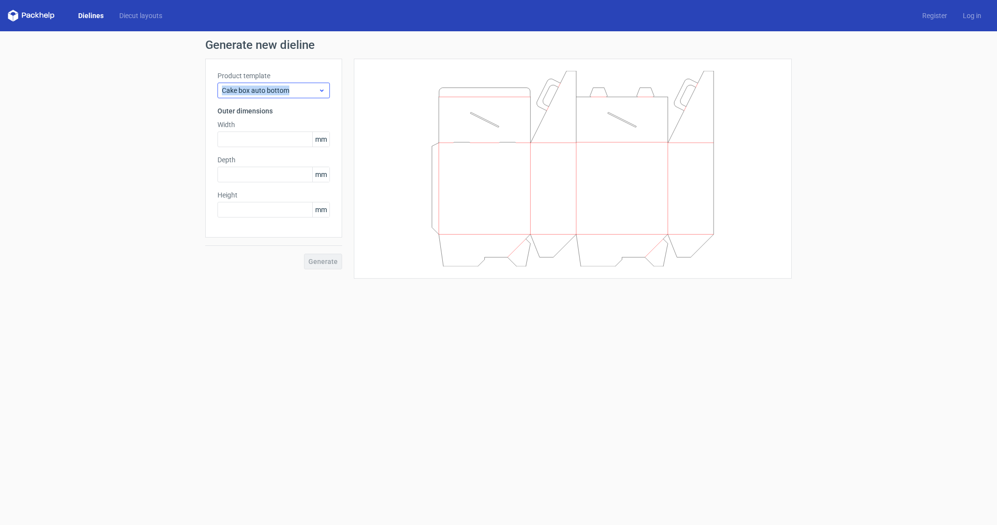
click at [318, 84] on div "Product template Cake box auto bottom" at bounding box center [274, 84] width 112 height 27
click at [270, 87] on span "Cake box auto bottom" at bounding box center [270, 91] width 96 height 10
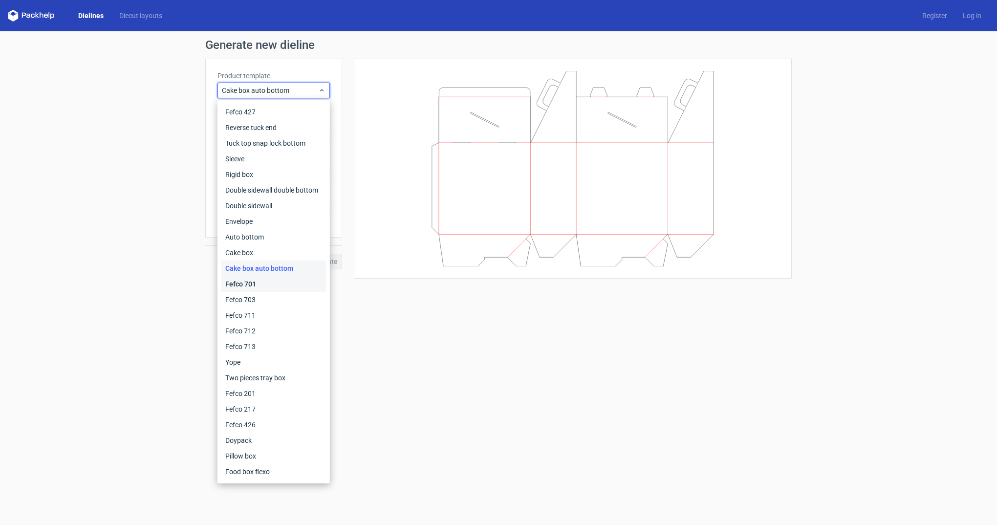
click at [247, 288] on div "Fefco 701" at bounding box center [273, 284] width 105 height 16
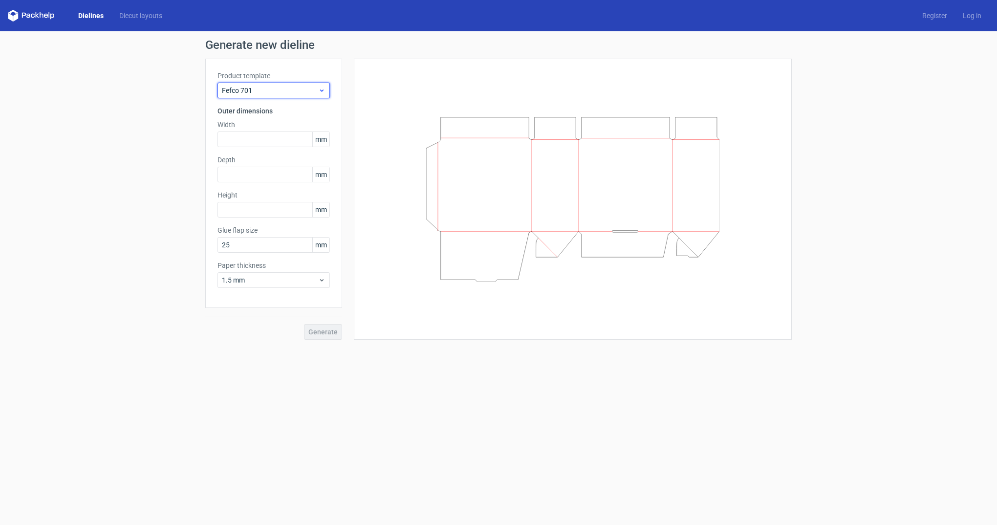
click at [292, 94] on span "Fefco 701" at bounding box center [270, 91] width 96 height 10
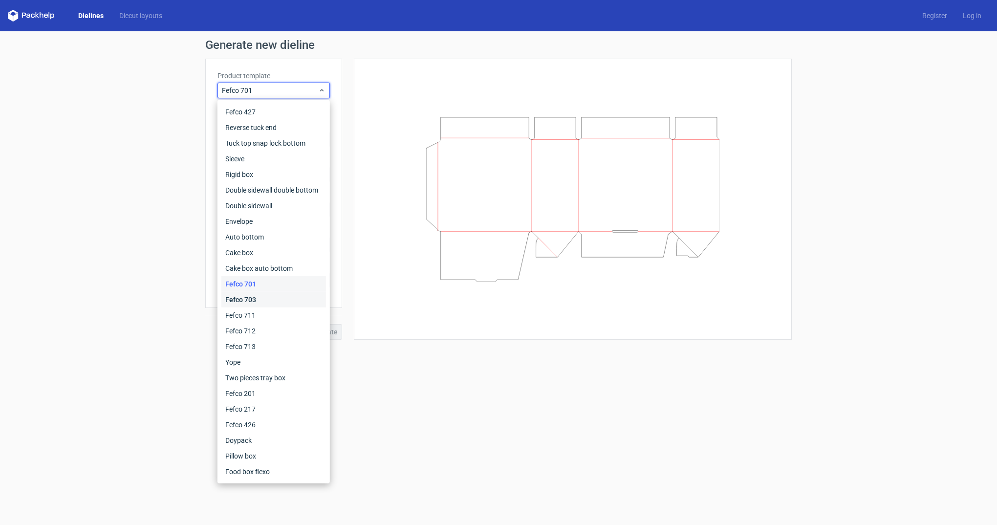
click at [256, 300] on div "Fefco 703" at bounding box center [273, 300] width 105 height 16
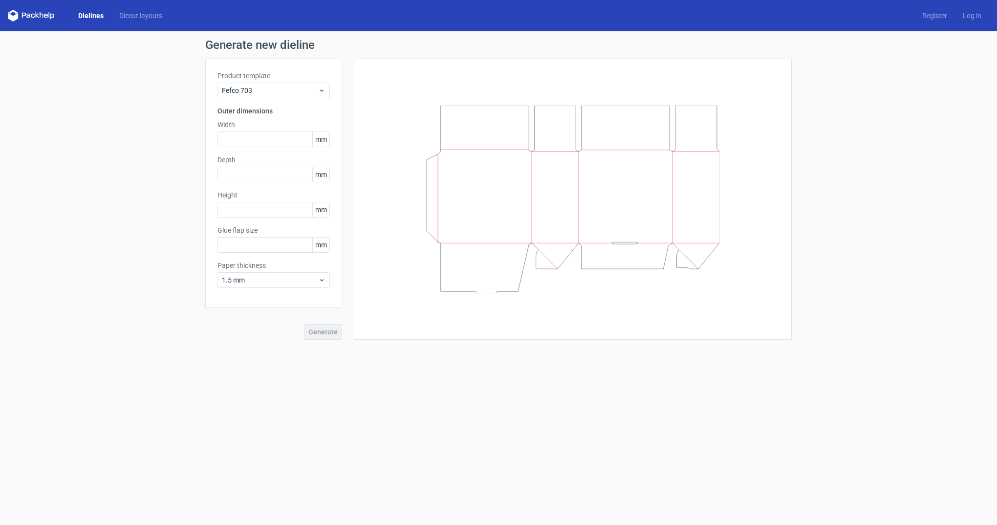
type input "25"
click at [289, 93] on span "Fefco 703" at bounding box center [270, 91] width 96 height 10
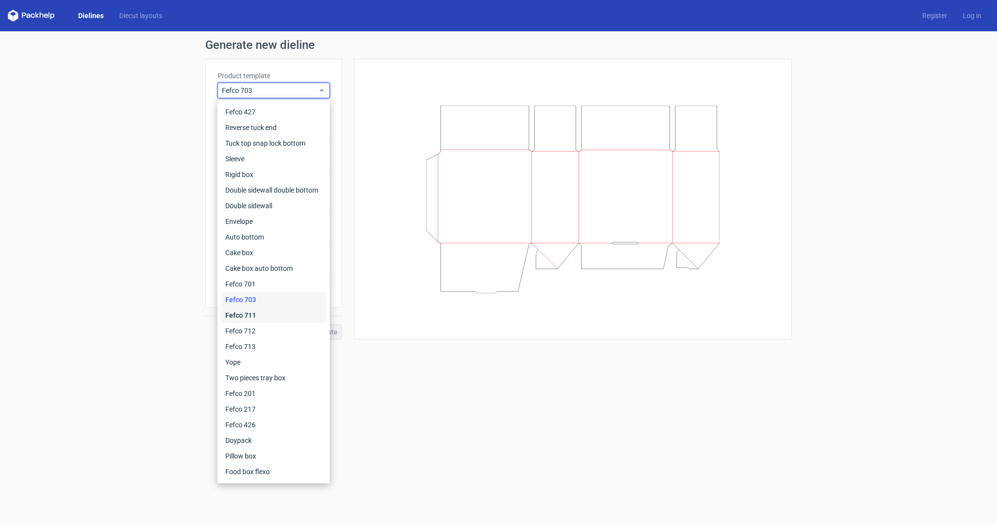
click at [280, 314] on div "Fefco 711" at bounding box center [273, 315] width 105 height 16
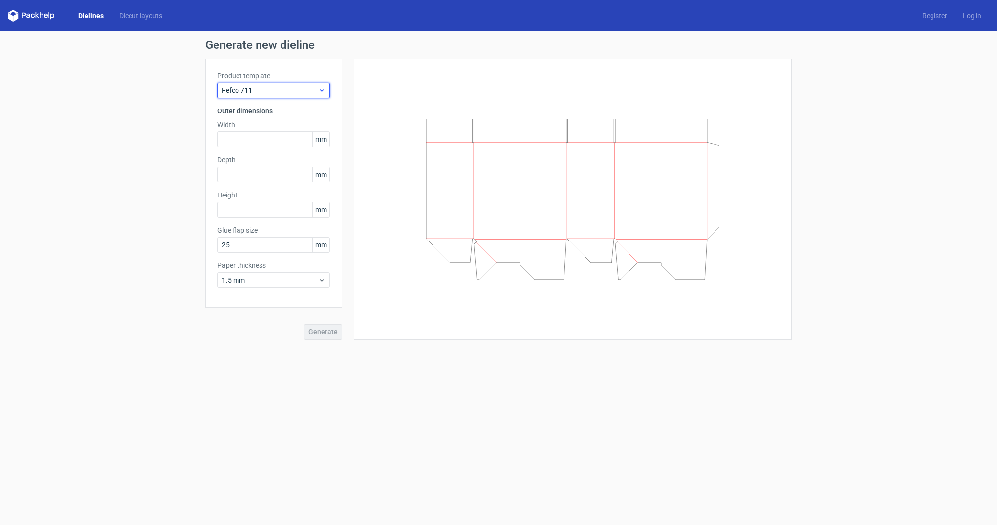
click at [271, 87] on span "Fefco 711" at bounding box center [270, 91] width 96 height 10
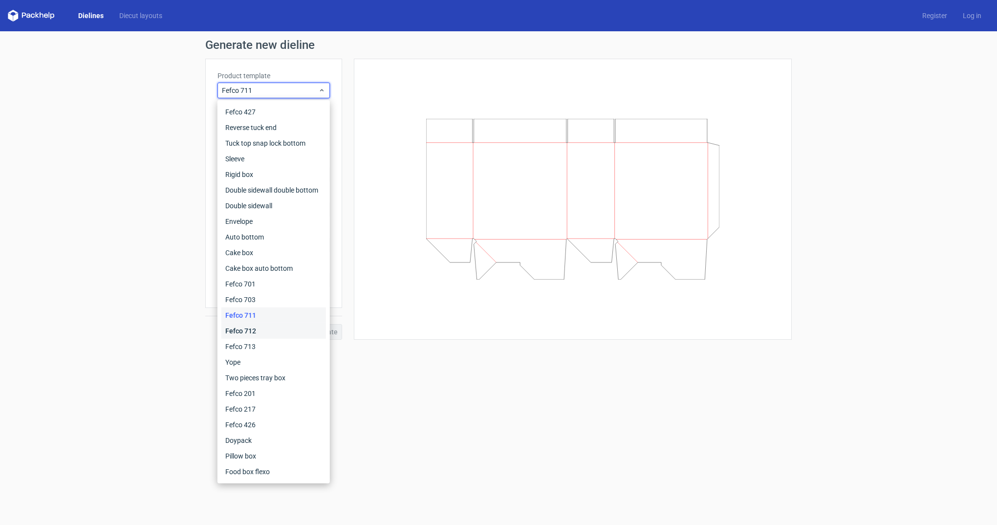
click at [269, 331] on div "Fefco 712" at bounding box center [273, 331] width 105 height 16
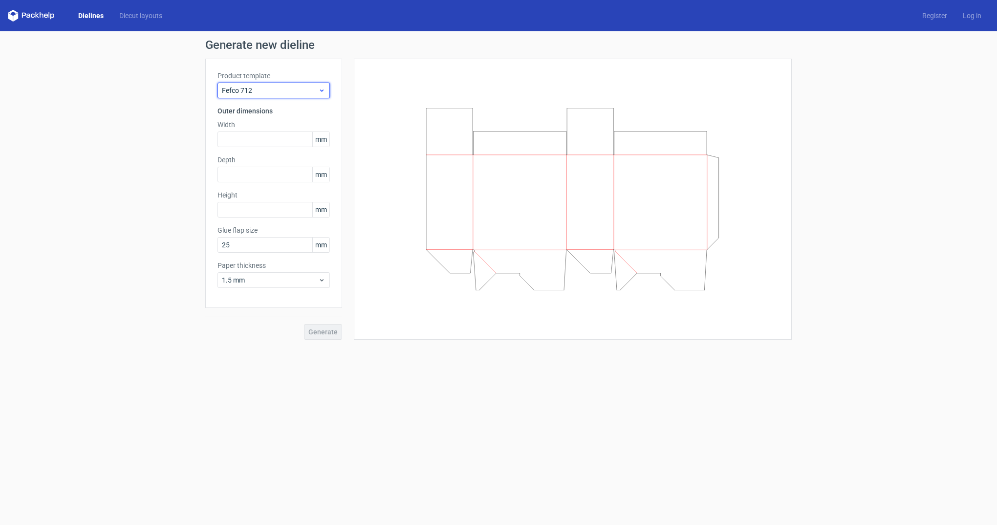
click at [280, 87] on span "Fefco 712" at bounding box center [270, 91] width 96 height 10
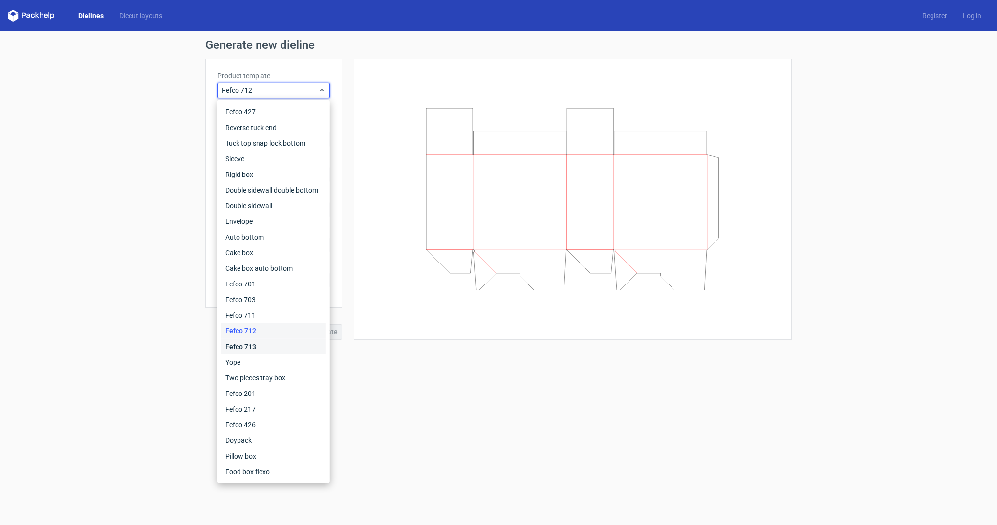
click at [271, 351] on div "Fefco 713" at bounding box center [273, 347] width 105 height 16
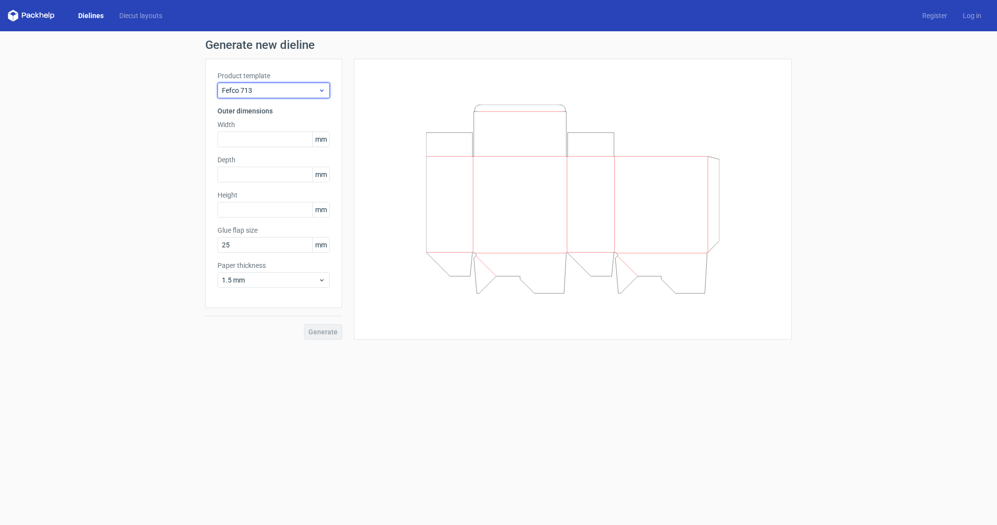
click at [278, 95] on div "Fefco 713" at bounding box center [274, 91] width 112 height 16
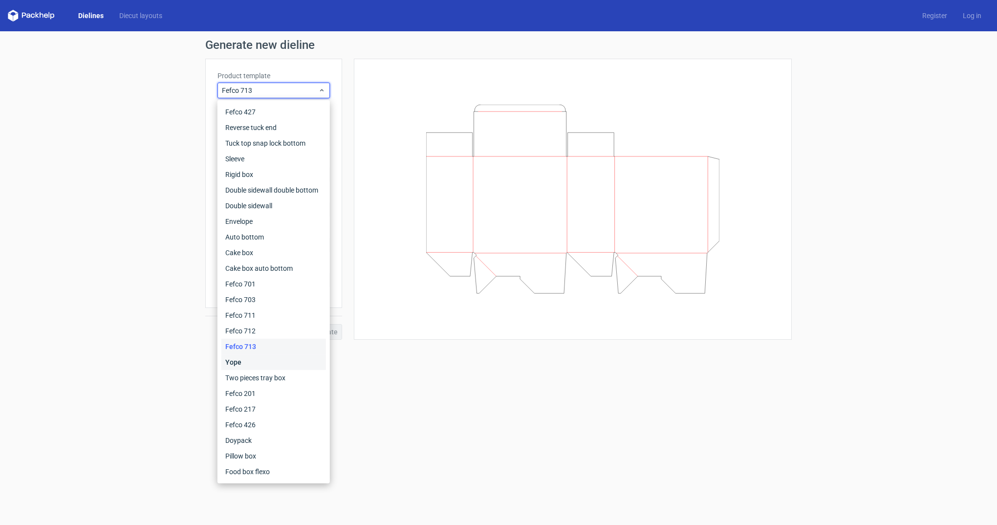
click at [258, 366] on div "Yope" at bounding box center [273, 362] width 105 height 16
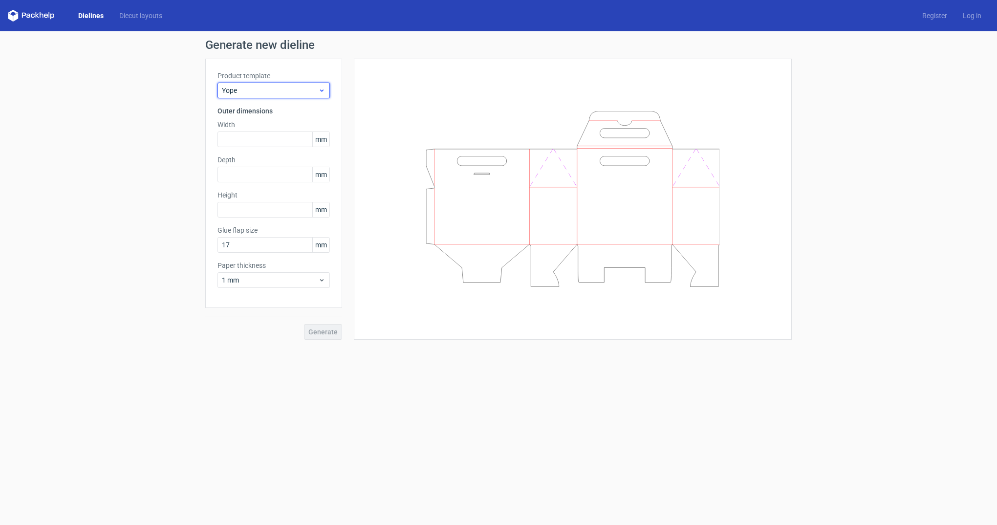
click at [271, 98] on div "Yope" at bounding box center [274, 91] width 112 height 16
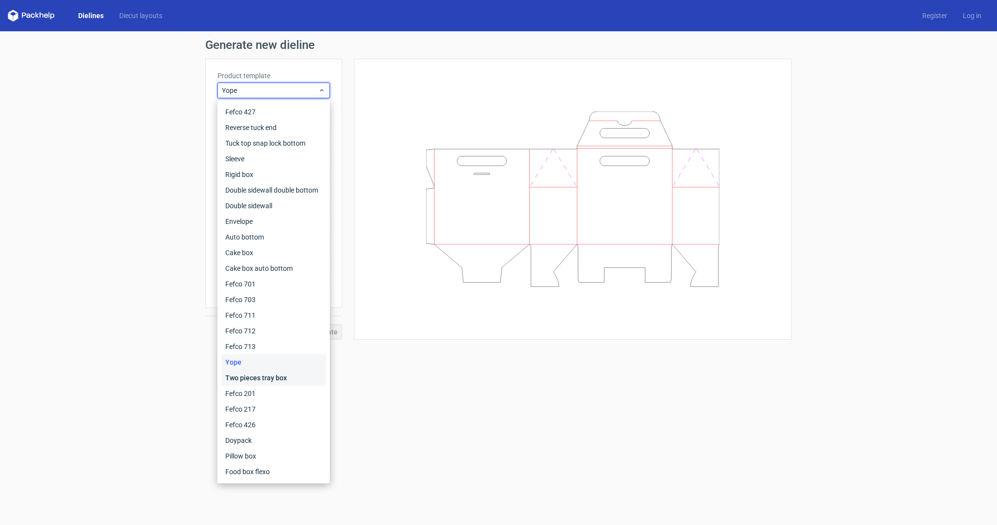
click at [271, 384] on div "Two pieces tray box" at bounding box center [273, 378] width 105 height 16
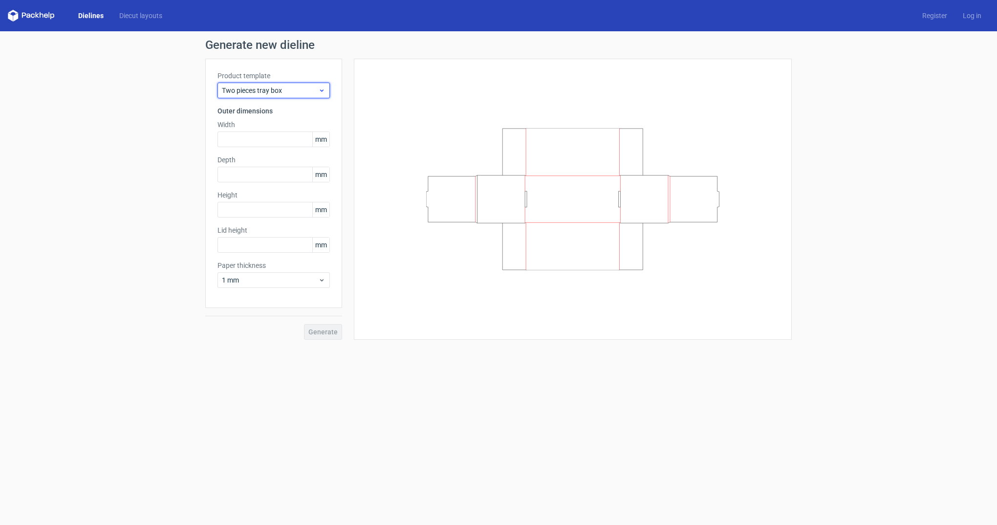
click at [305, 96] on div "Two pieces tray box" at bounding box center [274, 91] width 112 height 16
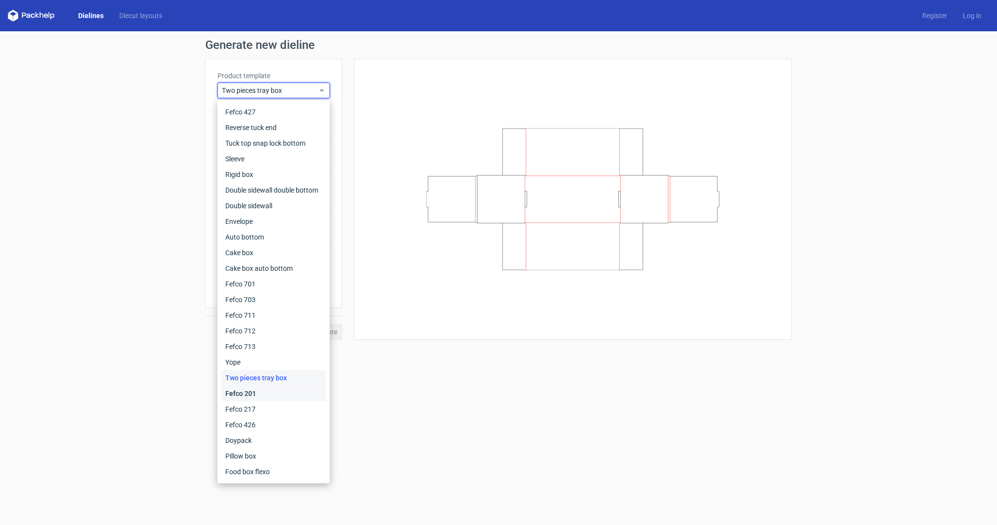
click at [274, 390] on div "Fefco 201" at bounding box center [273, 394] width 105 height 16
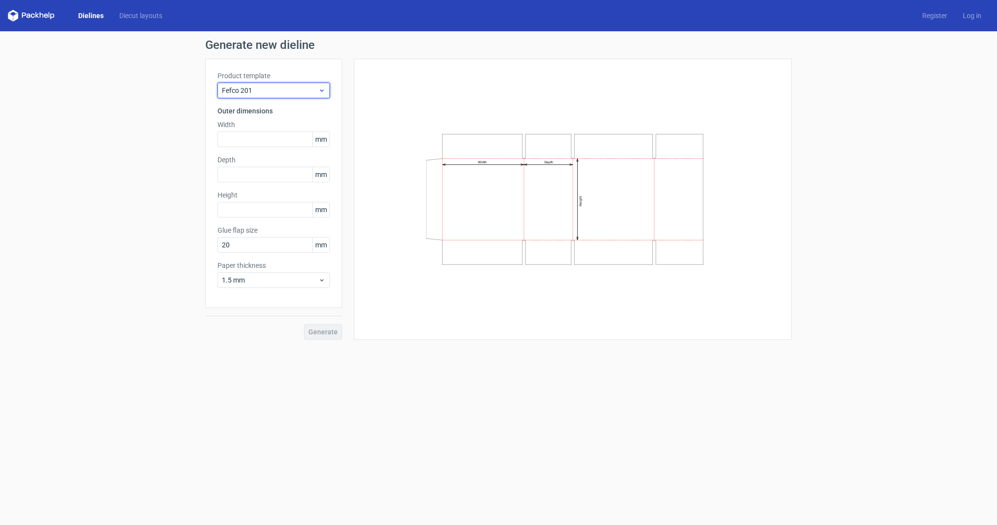
click at [289, 91] on span "Fefco 201" at bounding box center [270, 91] width 96 height 10
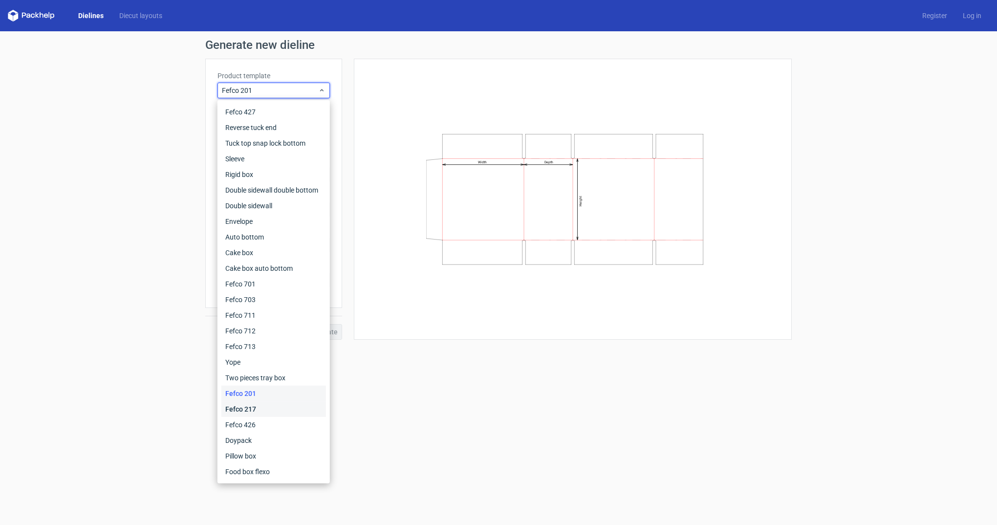
click at [253, 412] on div "Fefco 217" at bounding box center [273, 409] width 105 height 16
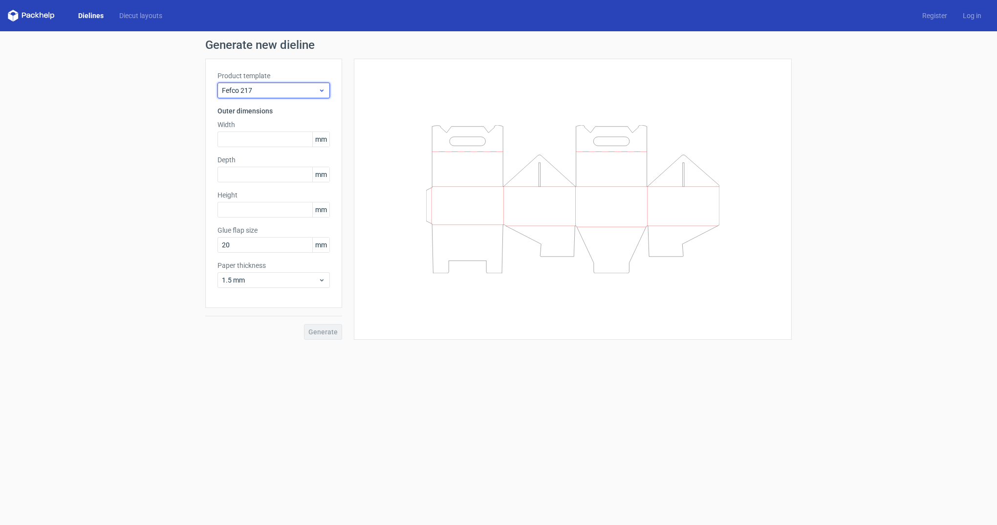
click at [316, 87] on span "Fefco 217" at bounding box center [270, 91] width 96 height 10
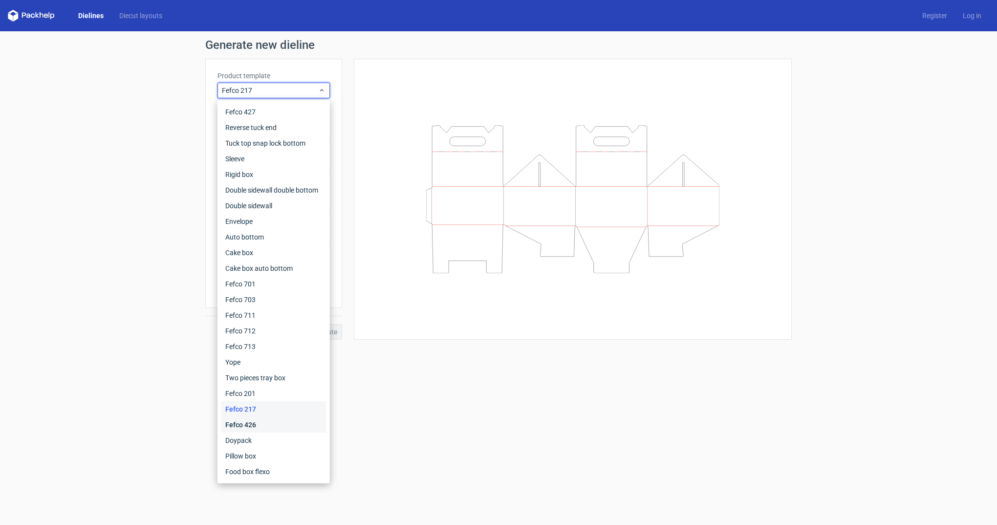
click at [260, 430] on div "Fefco 426" at bounding box center [273, 425] width 105 height 16
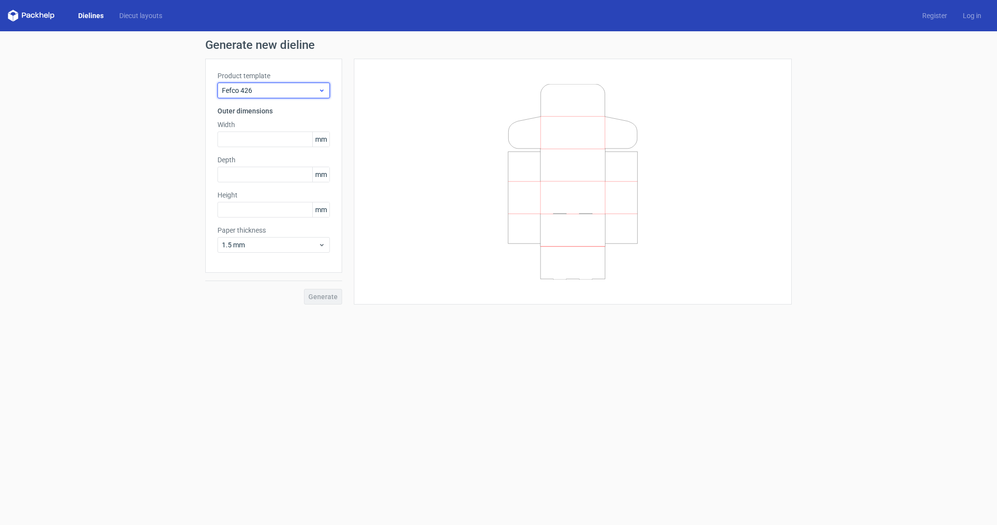
click at [308, 98] on div "Fefco 426" at bounding box center [274, 91] width 112 height 16
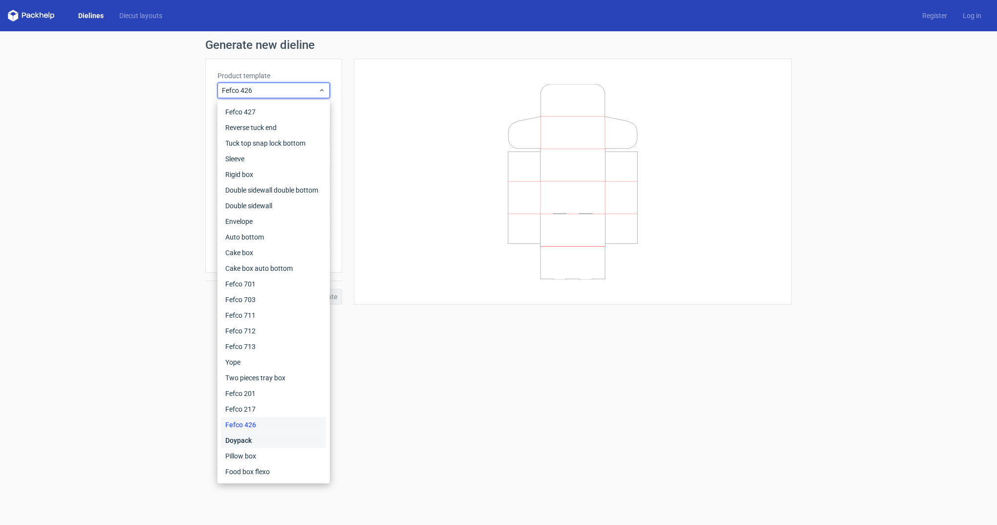
click at [248, 441] on div "Doypack" at bounding box center [273, 441] width 105 height 16
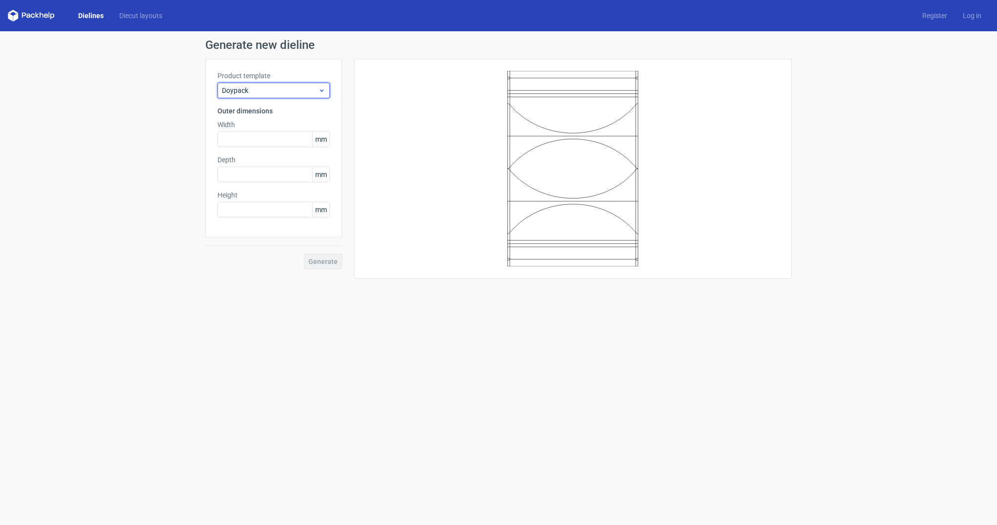
click at [317, 95] on div "Doypack" at bounding box center [274, 91] width 112 height 16
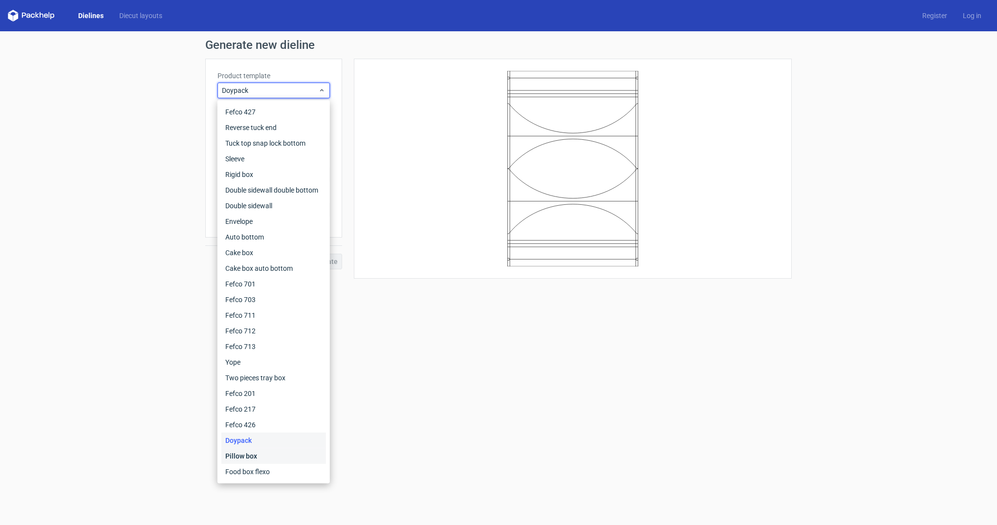
click at [261, 458] on div "Pillow box" at bounding box center [273, 456] width 105 height 16
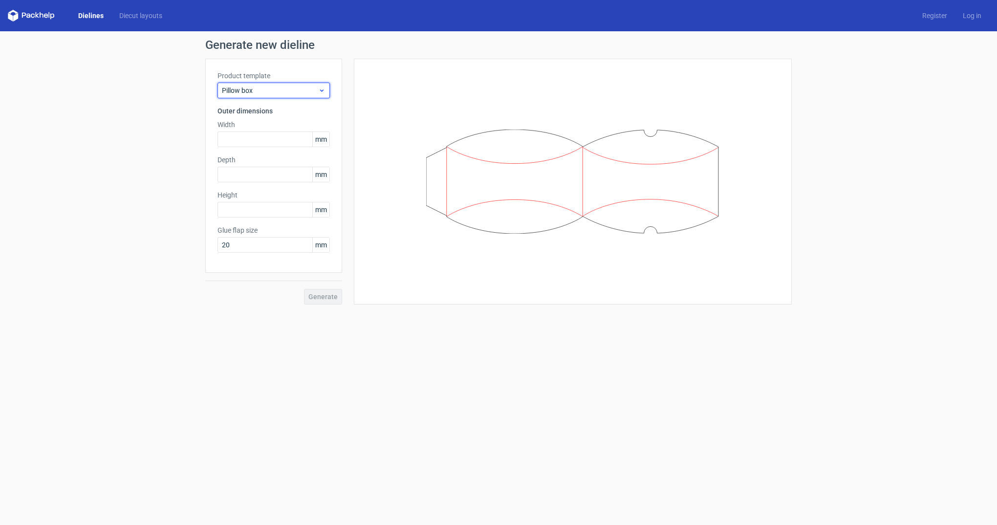
click at [303, 88] on span "Pillow box" at bounding box center [270, 91] width 96 height 10
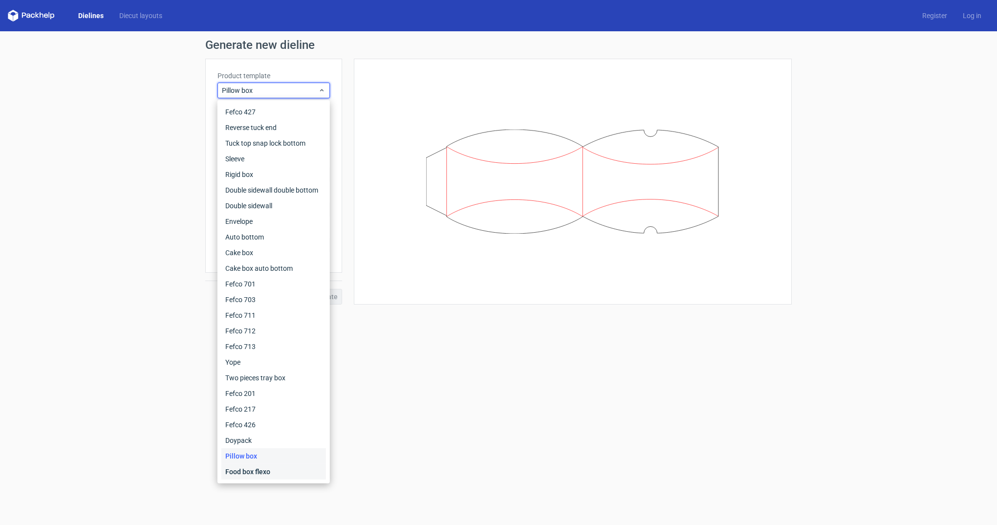
click at [289, 474] on div "Food box flexo" at bounding box center [273, 472] width 105 height 16
